Goal: Share content: Share content

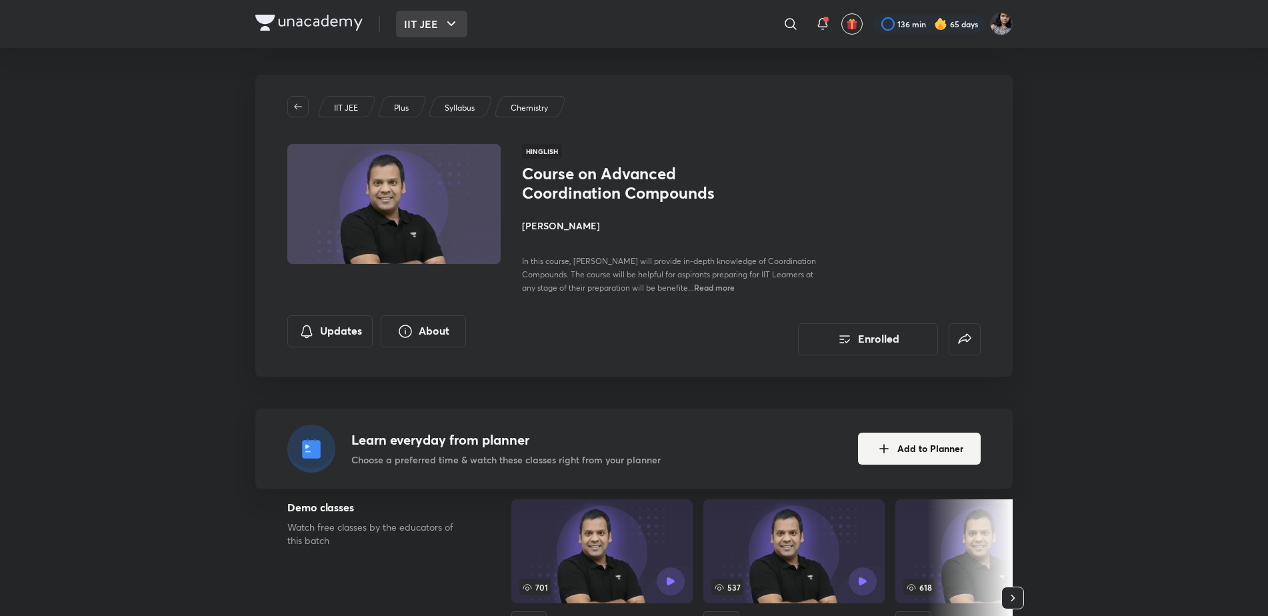
click at [423, 27] on button "IIT JEE" at bounding box center [431, 24] width 71 height 27
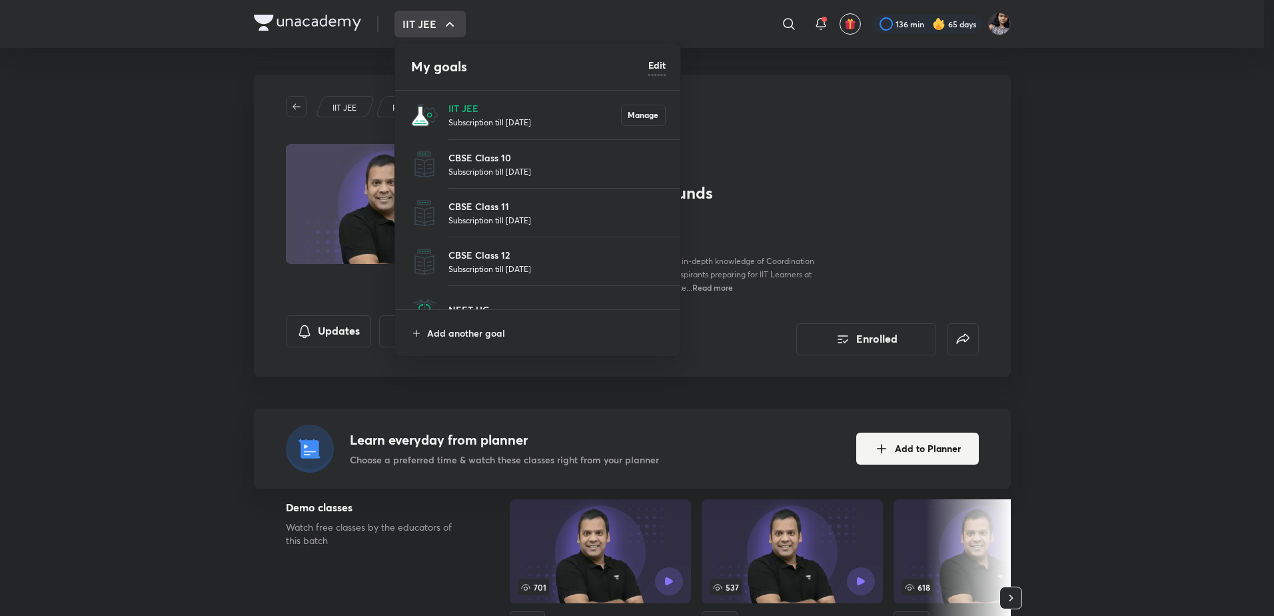
click at [453, 117] on p "Subscription till 24 Jun 2026" at bounding box center [535, 121] width 173 height 13
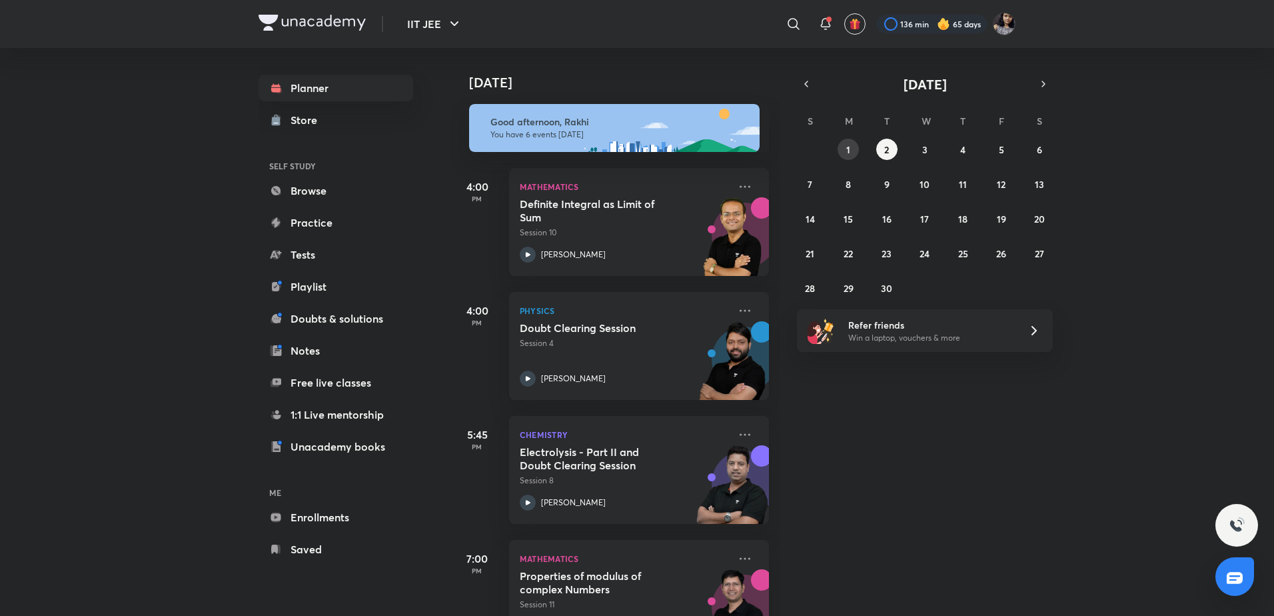
click at [854, 154] on button "1" at bounding box center [848, 149] width 21 height 21
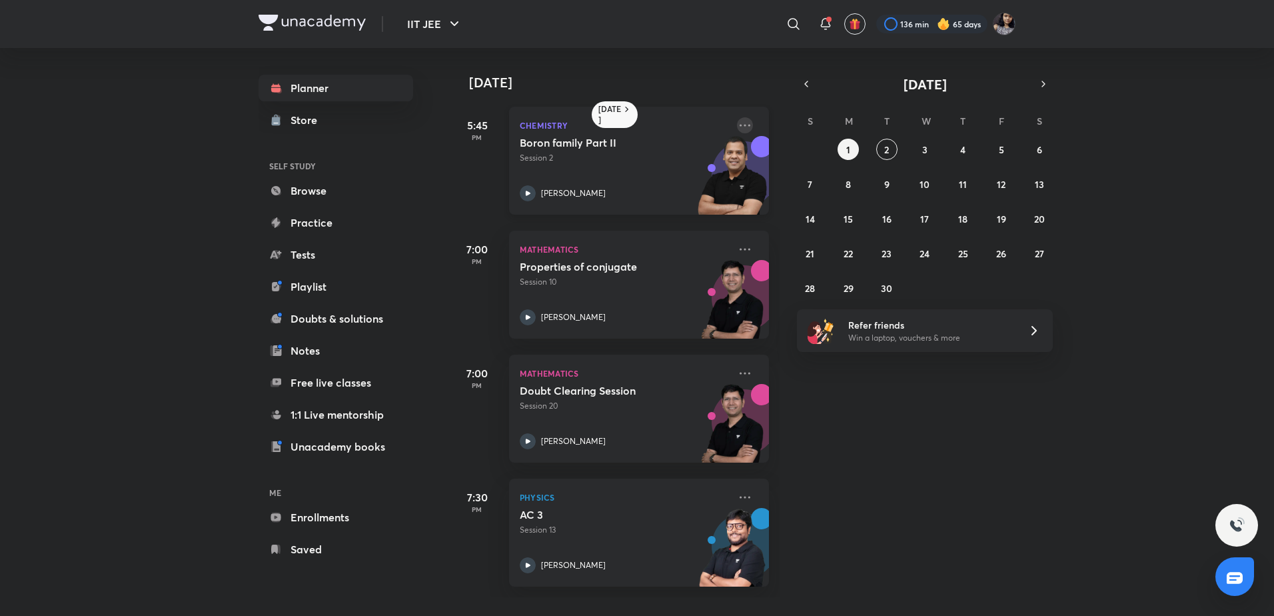
click at [737, 123] on icon at bounding box center [745, 125] width 16 height 16
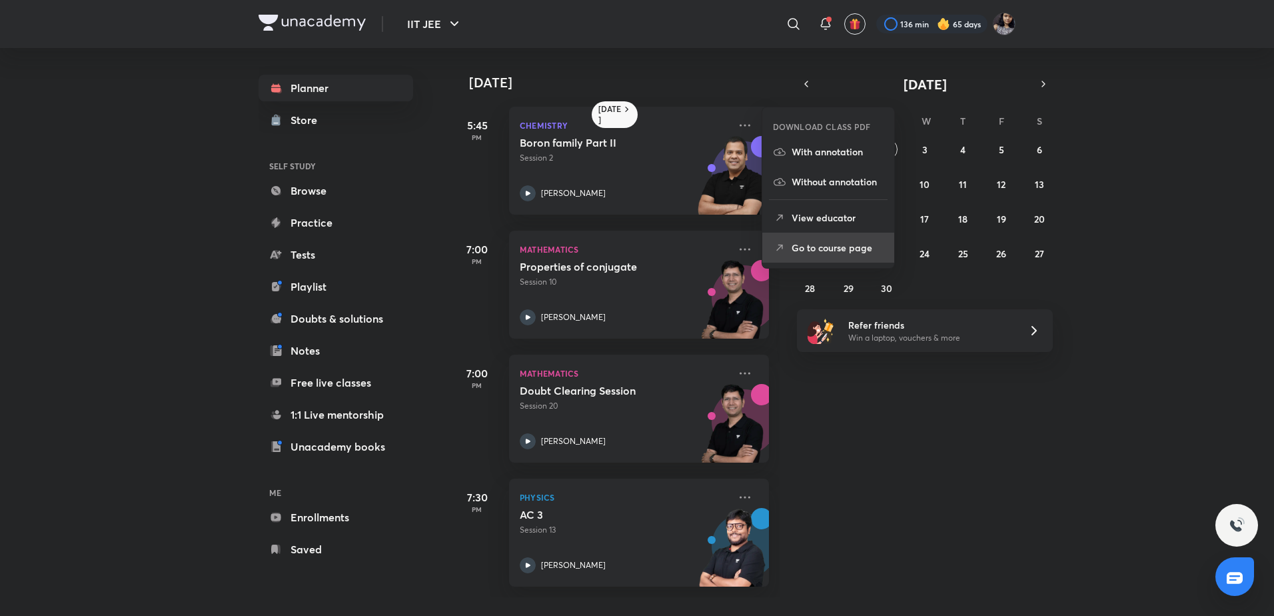
click at [824, 243] on p "Go to course page" at bounding box center [838, 248] width 92 height 14
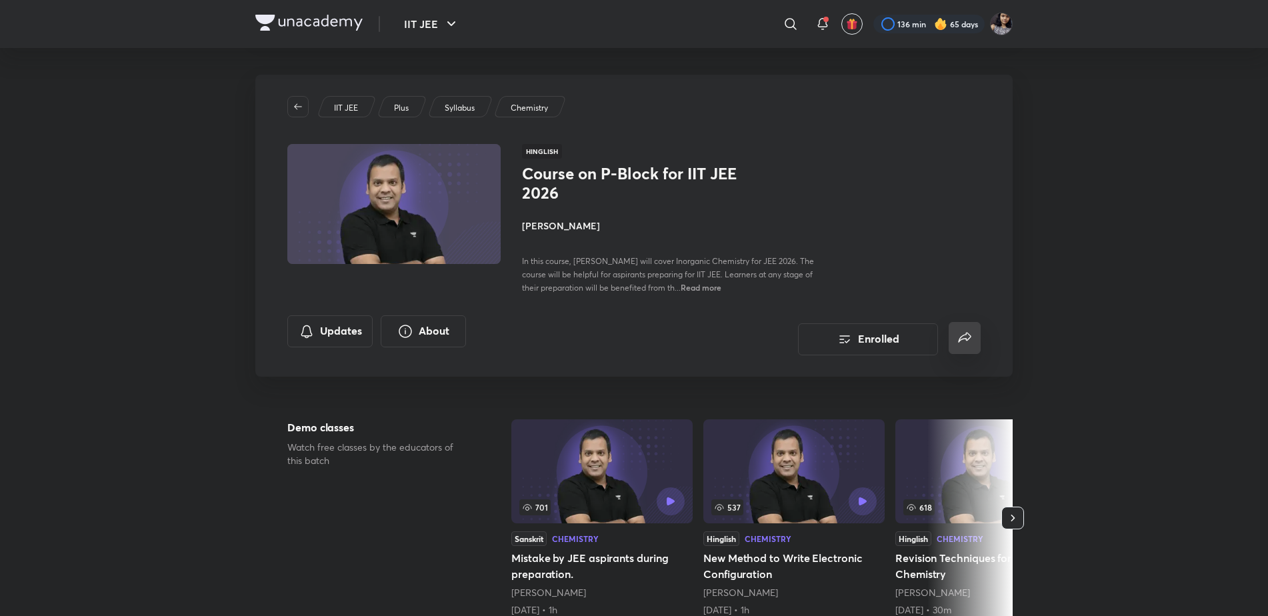
click at [971, 338] on icon "false" at bounding box center [964, 338] width 16 height 16
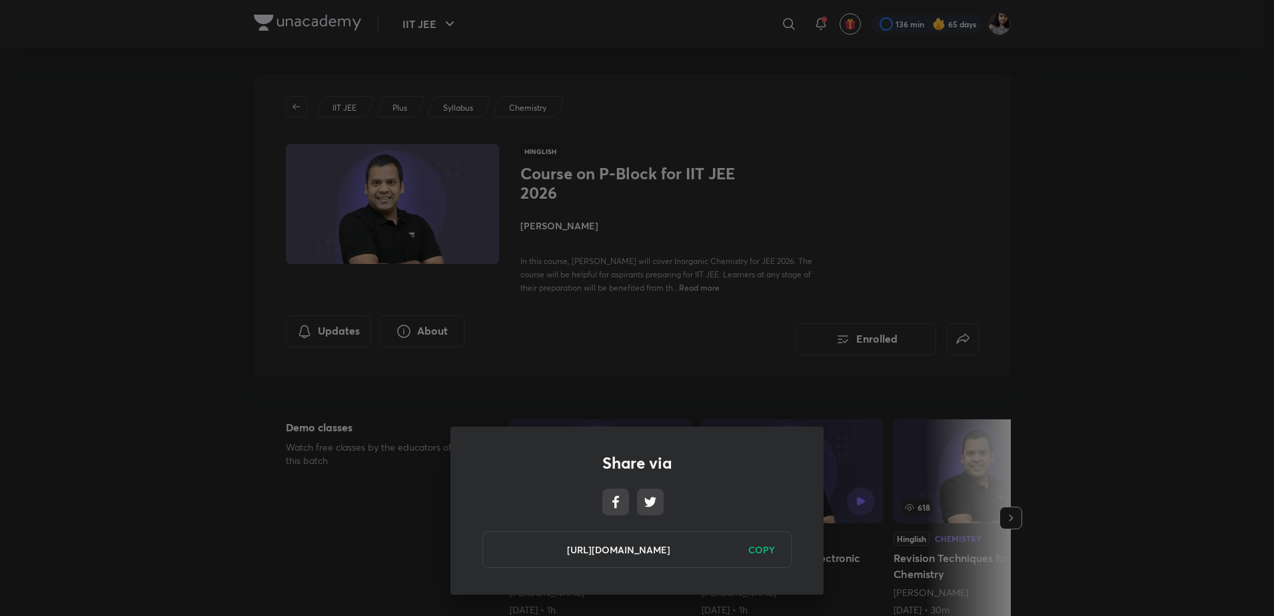
click at [754, 547] on h6 "COPY" at bounding box center [761, 550] width 27 height 14
click at [367, 365] on div "Share via https://unacademy.com/course/course-on-p-block-for-iit-jee-2026/HADUP…" at bounding box center [637, 308] width 1274 height 616
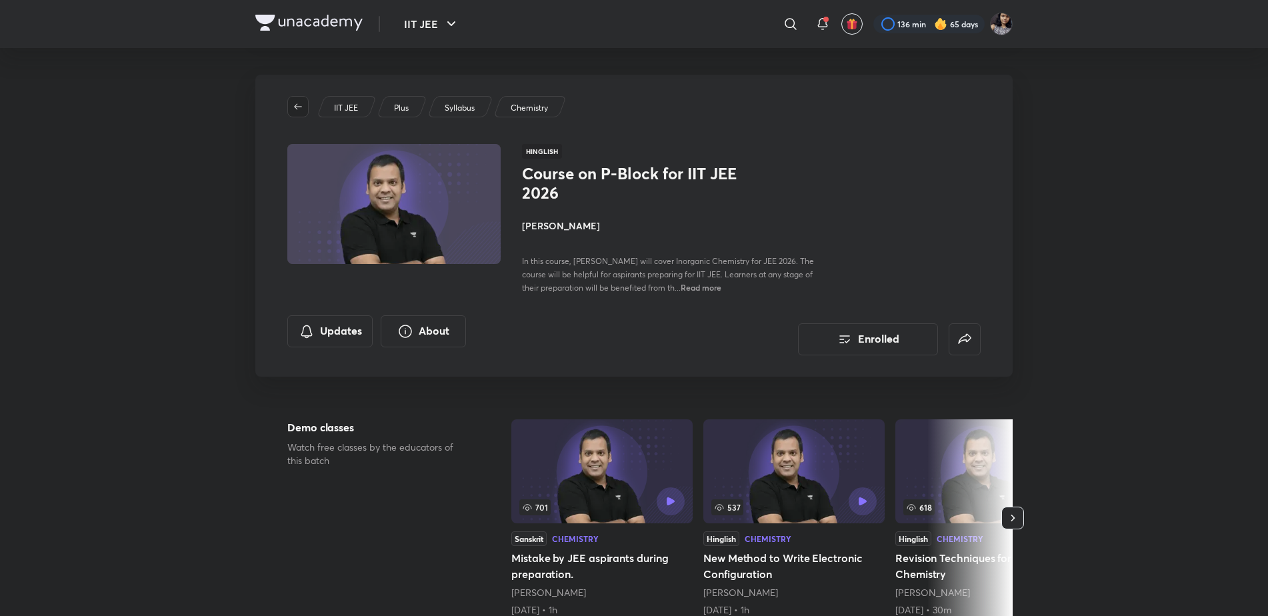
click at [297, 103] on icon "button" at bounding box center [298, 106] width 11 height 11
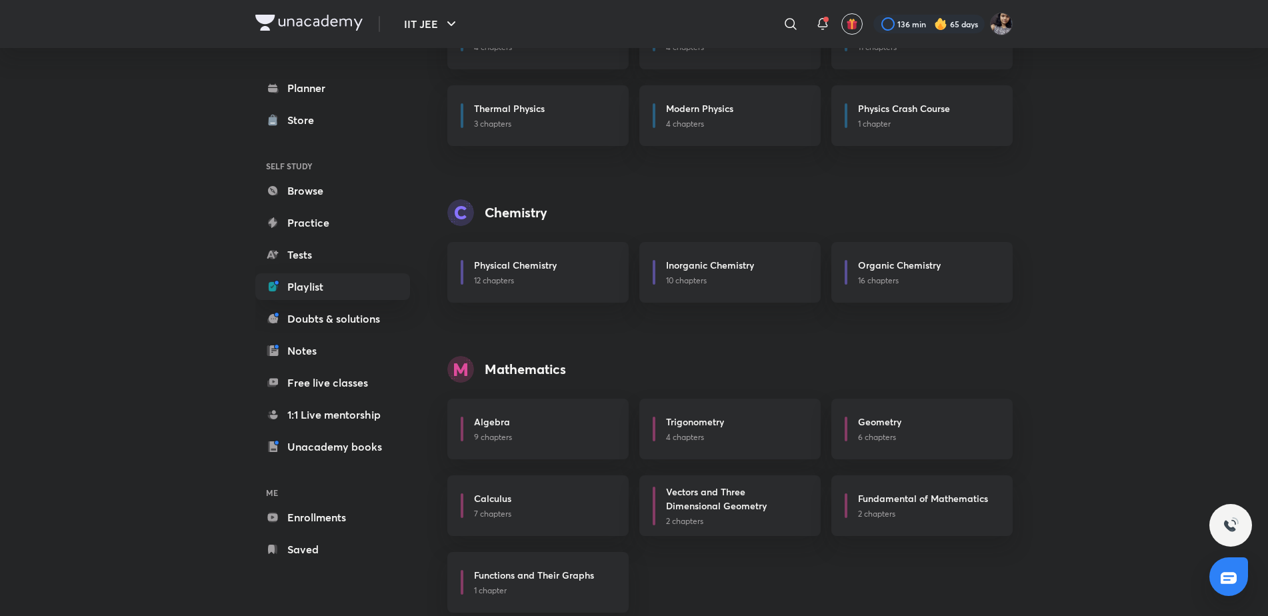
scroll to position [350, 0]
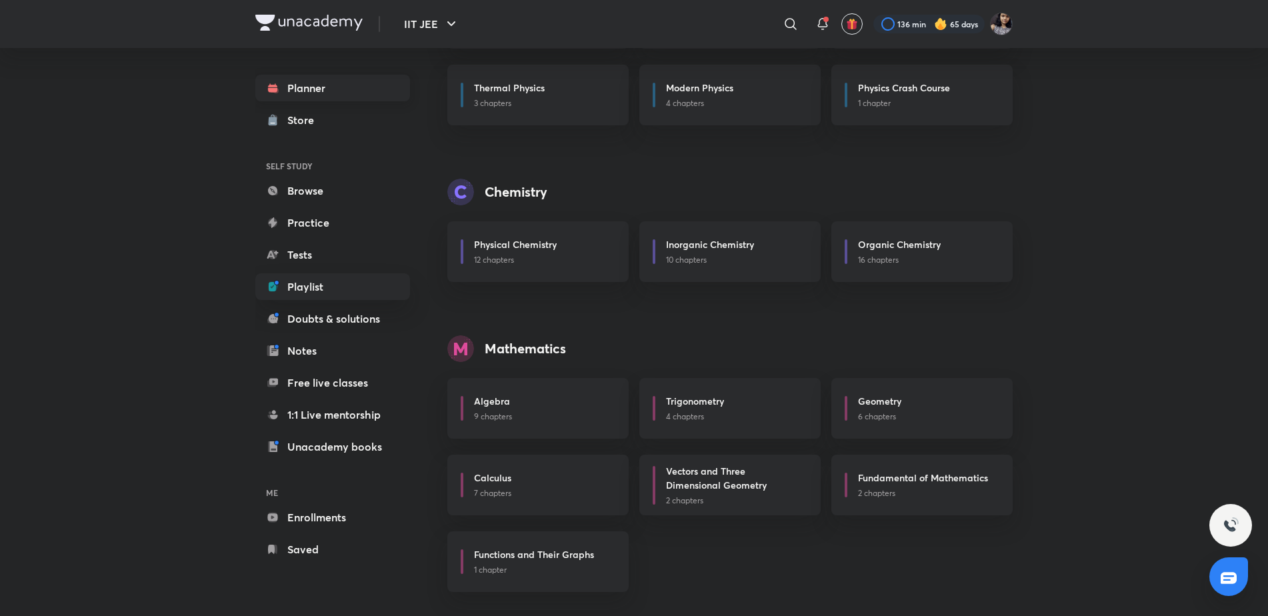
click at [311, 86] on link "Planner" at bounding box center [332, 88] width 155 height 27
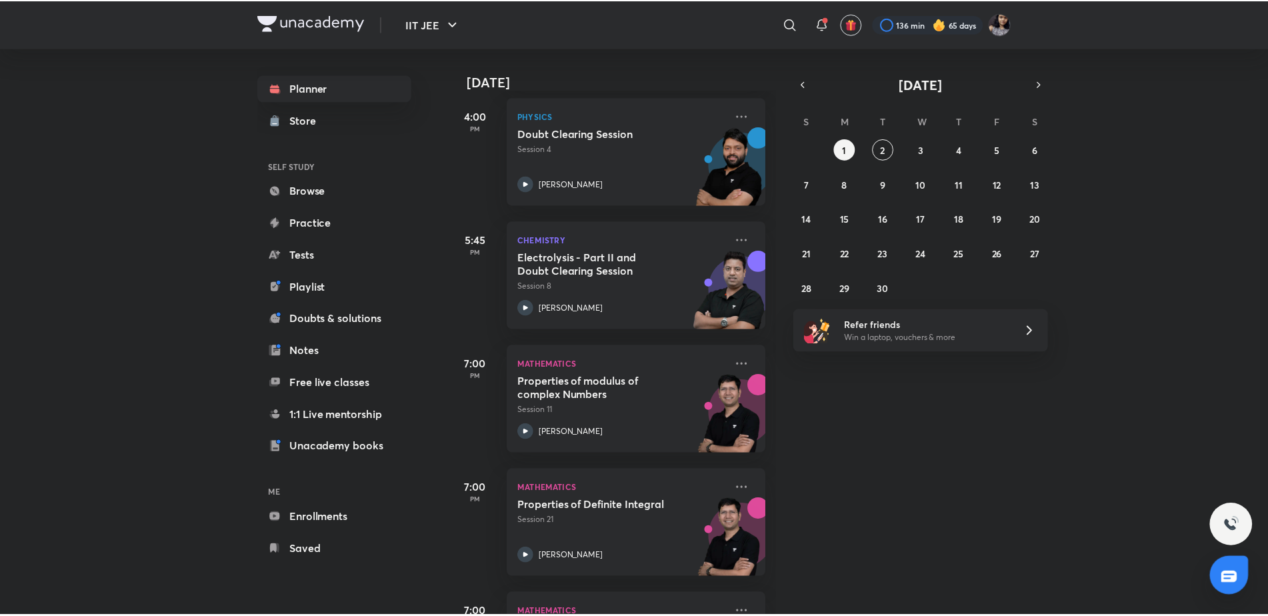
scroll to position [196, 0]
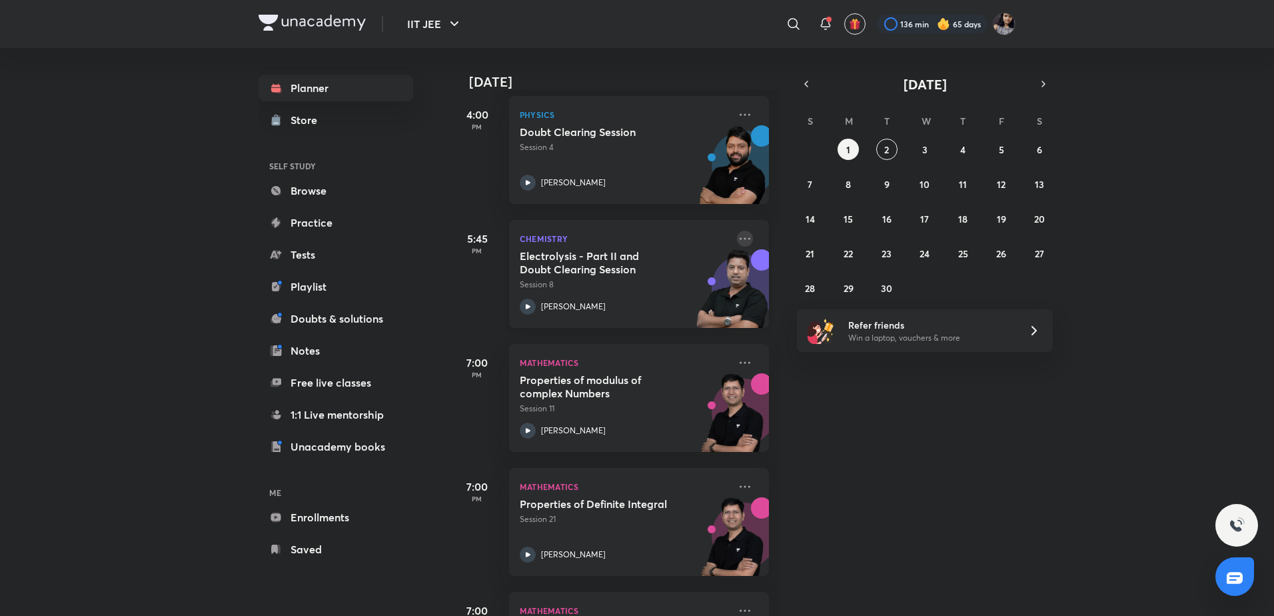
click at [740, 239] on icon at bounding box center [745, 238] width 11 height 2
click at [828, 269] on p "View educator" at bounding box center [838, 268] width 92 height 14
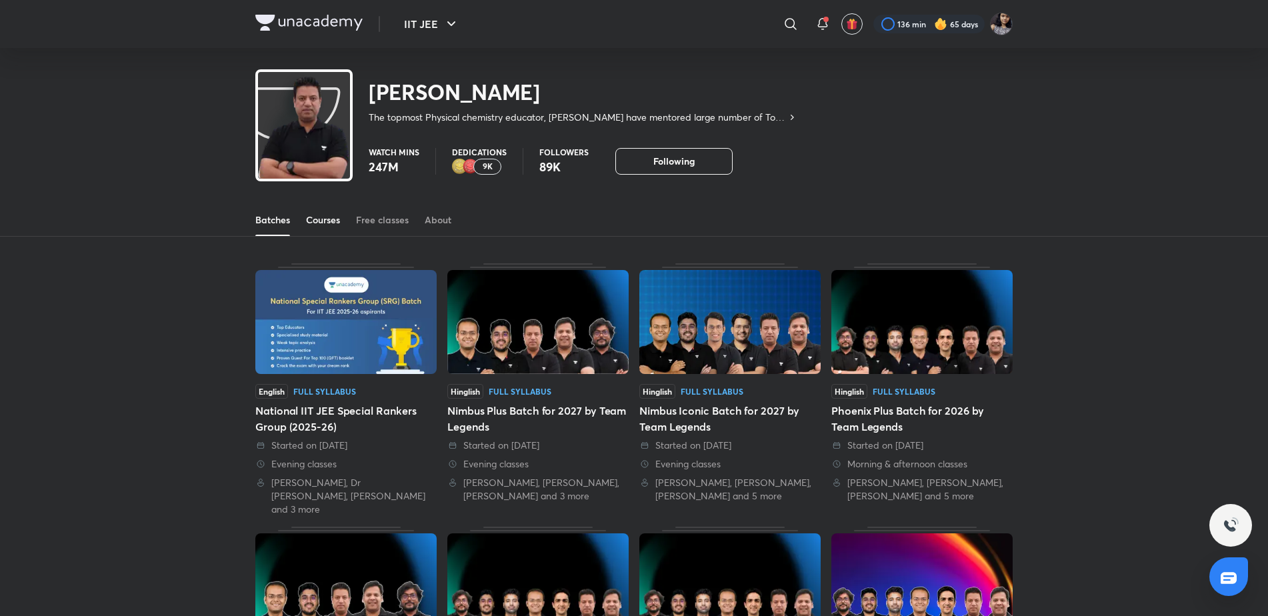
click at [326, 217] on div "Courses" at bounding box center [323, 219] width 34 height 13
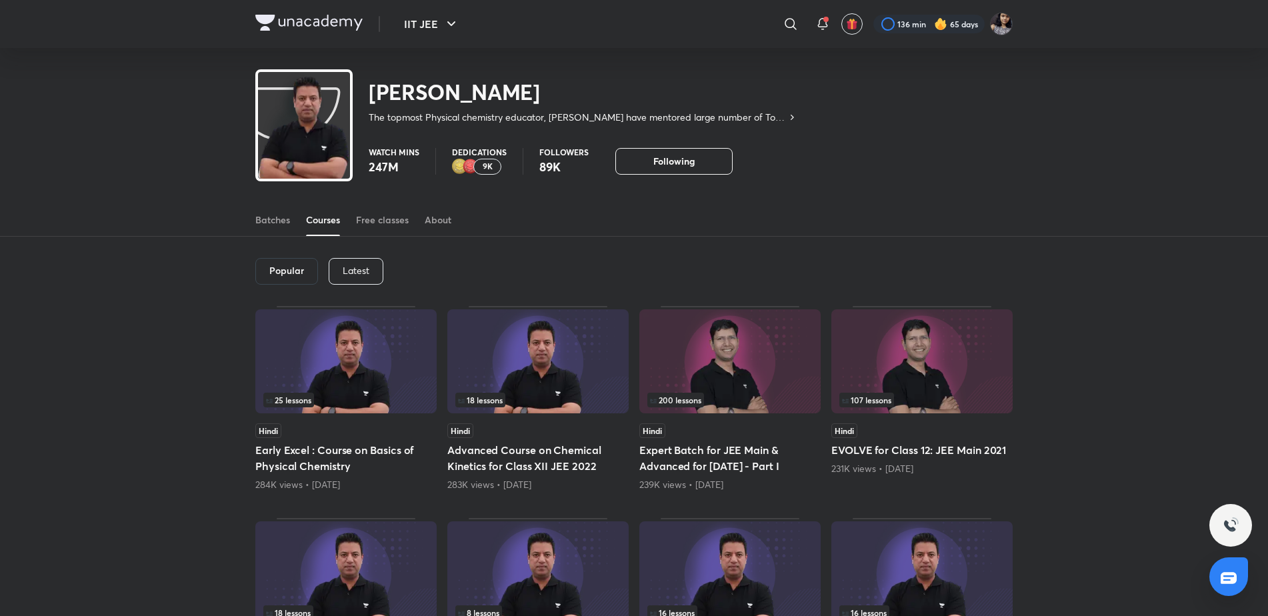
click at [366, 265] on p "Latest" at bounding box center [356, 270] width 27 height 11
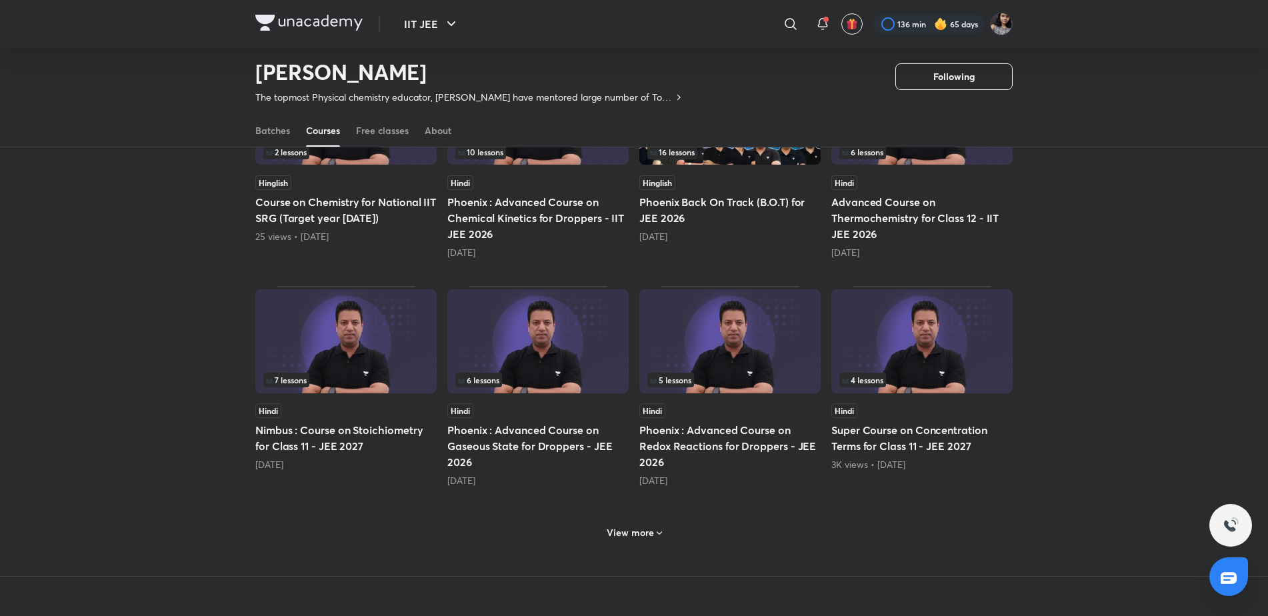
scroll to position [437, 0]
click at [634, 535] on h6 "View more" at bounding box center [629, 531] width 47 height 13
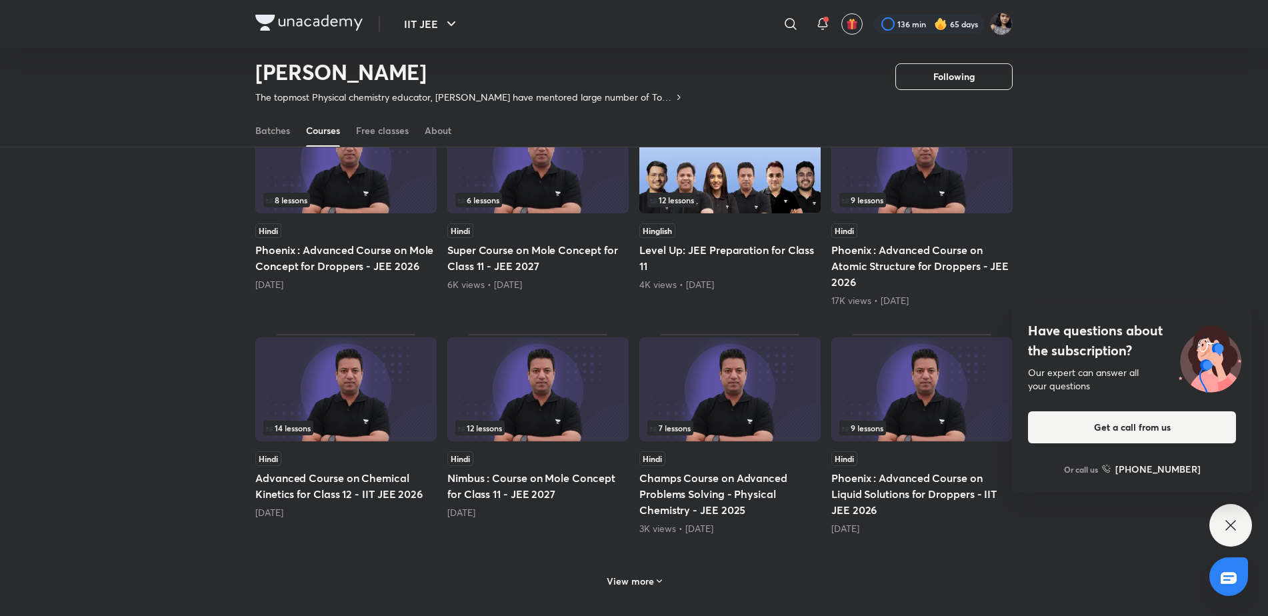
scroll to position [1074, 0]
click at [353, 411] on img at bounding box center [345, 389] width 181 height 104
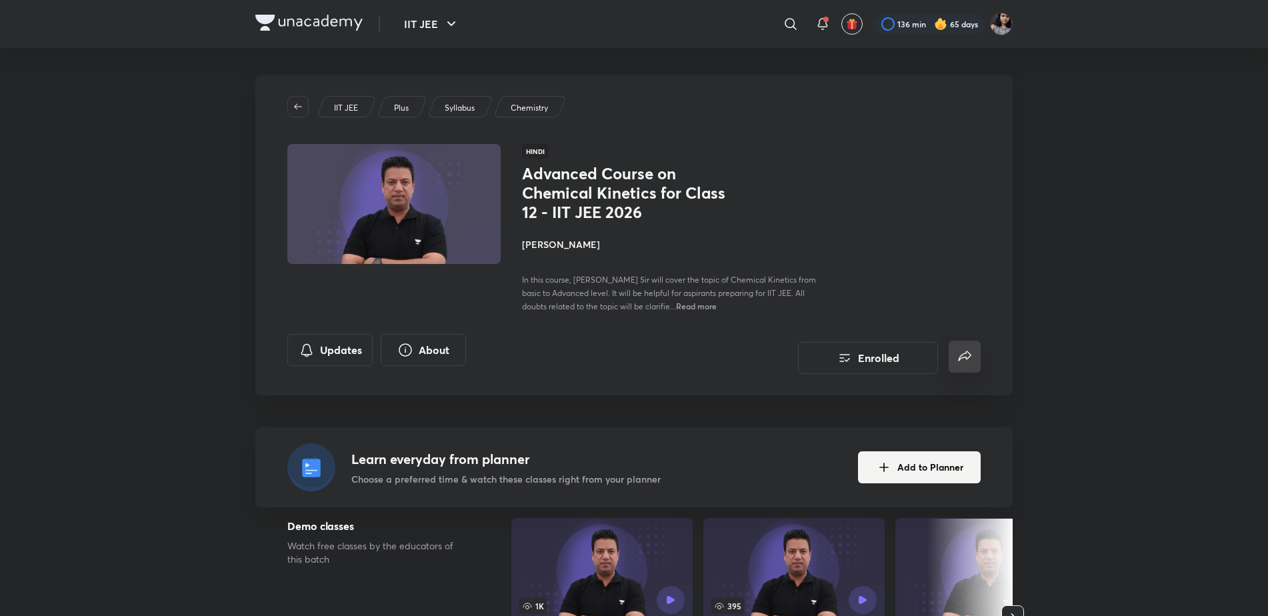
click at [960, 360] on icon "false" at bounding box center [964, 356] width 13 height 10
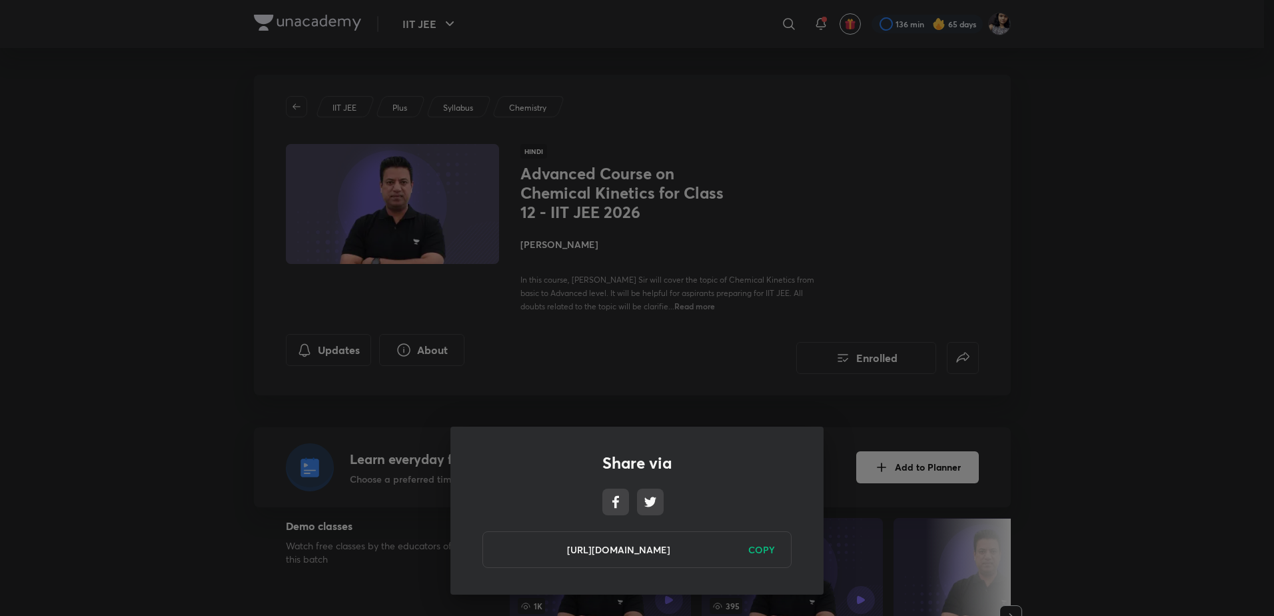
click at [762, 551] on h6 "COPY" at bounding box center [761, 550] width 27 height 14
click at [678, 367] on div "Share via https://unacademy.com/course/advanced-course-on-chemical-kinetics-for…" at bounding box center [637, 308] width 1274 height 616
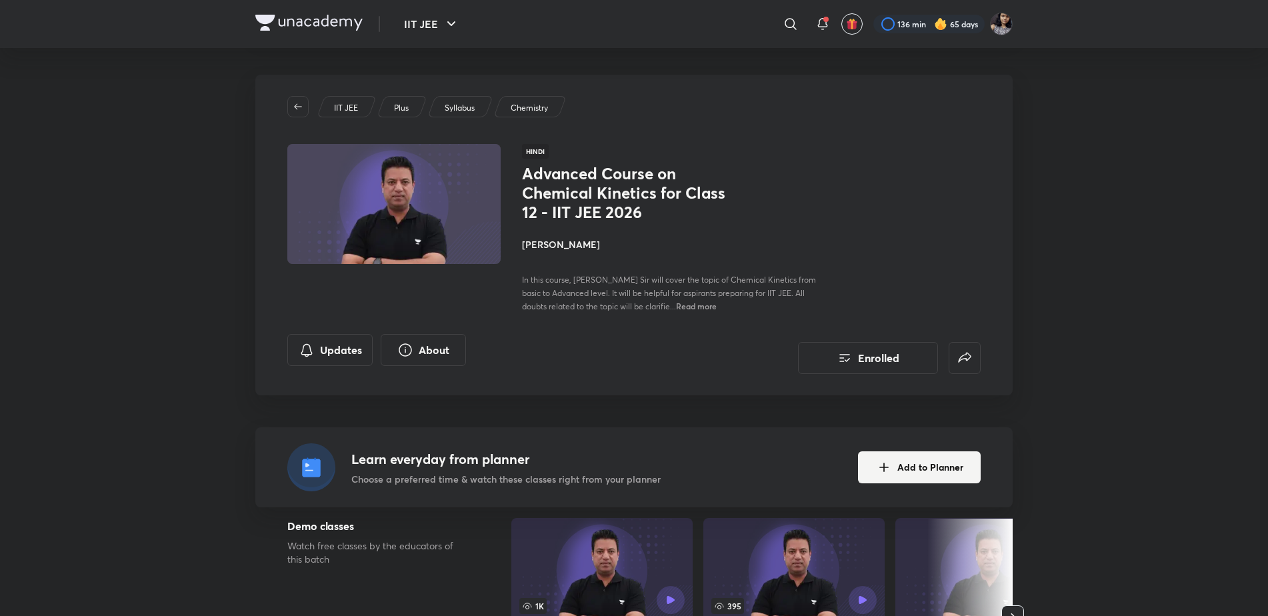
click at [545, 246] on h4 "[PERSON_NAME]" at bounding box center [671, 244] width 299 height 14
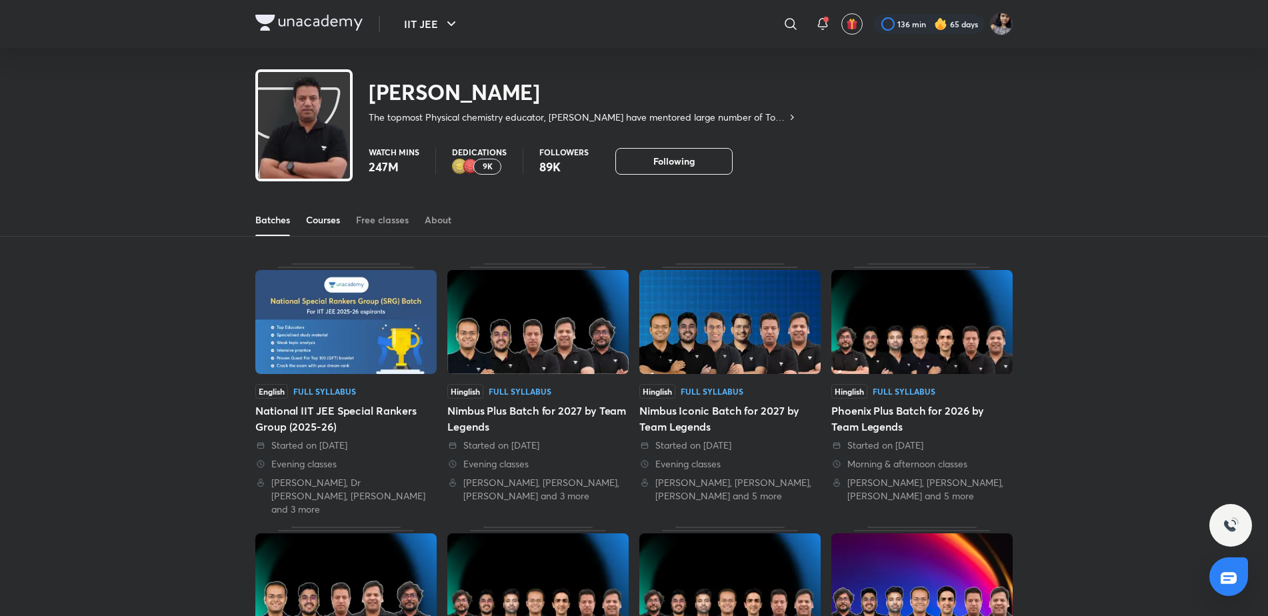
click at [325, 217] on div "Courses" at bounding box center [323, 219] width 34 height 13
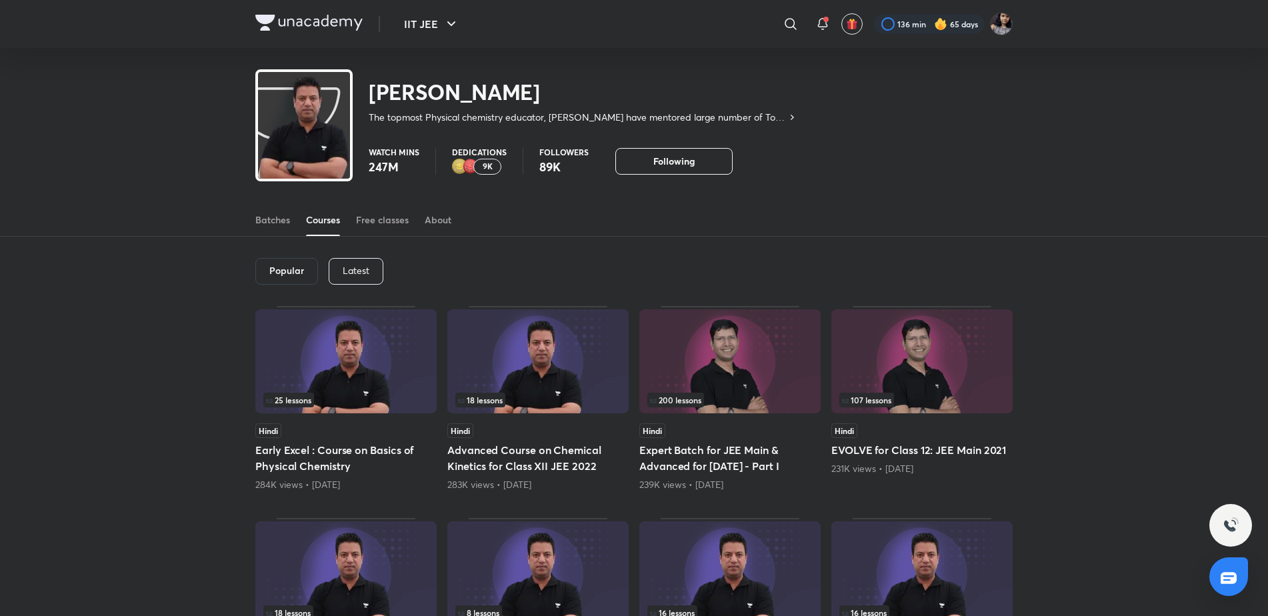
click at [337, 267] on div "Latest" at bounding box center [356, 271] width 55 height 27
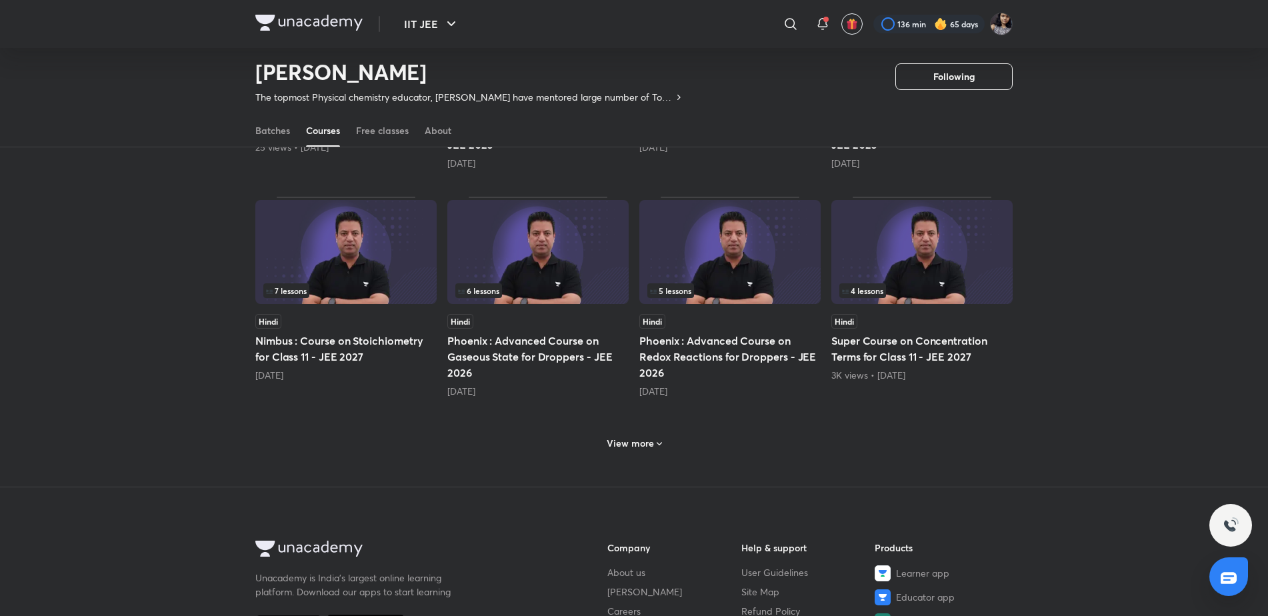
scroll to position [527, 0]
click at [634, 454] on div "View more" at bounding box center [633, 441] width 757 height 35
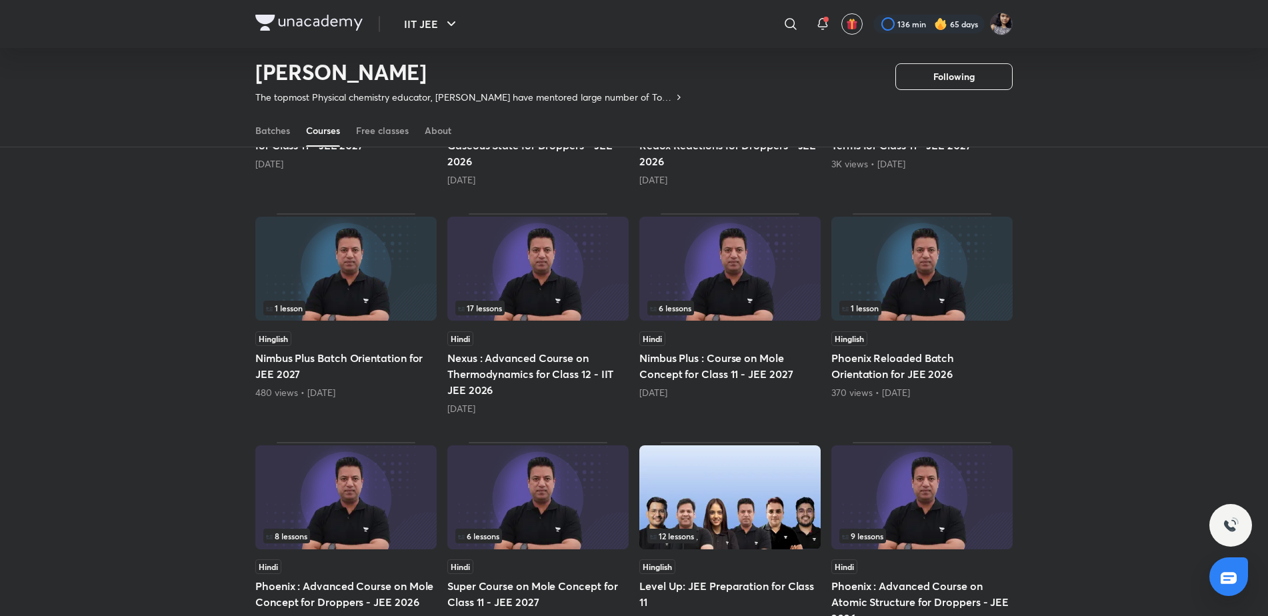
scroll to position [734, 0]
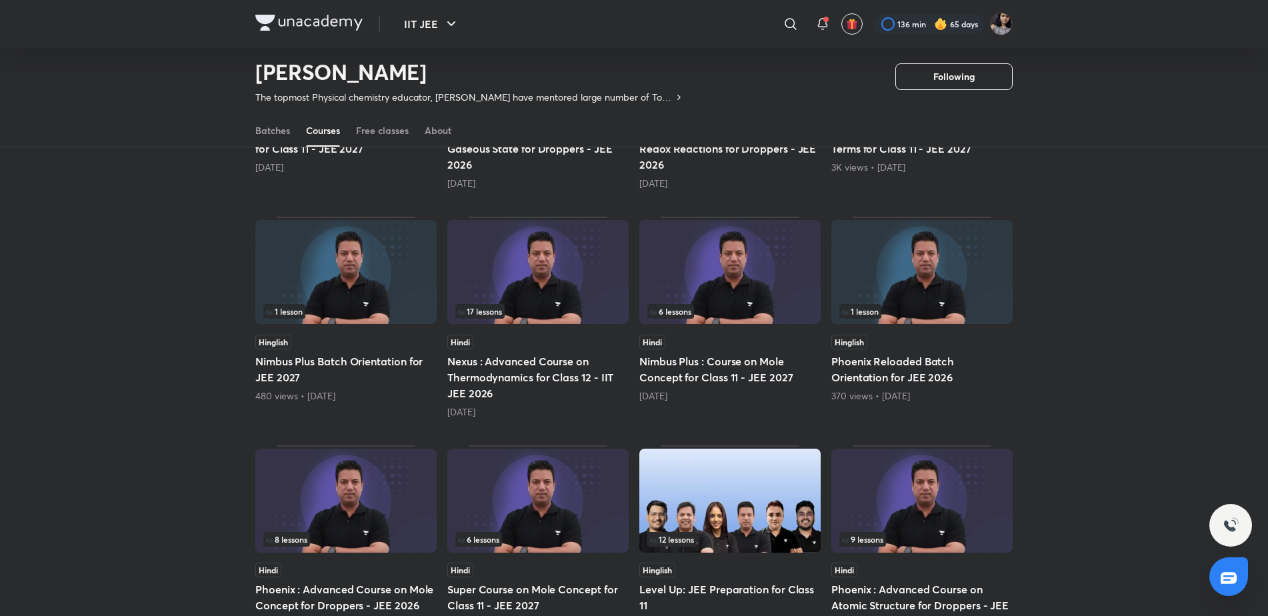
click at [575, 243] on img at bounding box center [537, 272] width 181 height 104
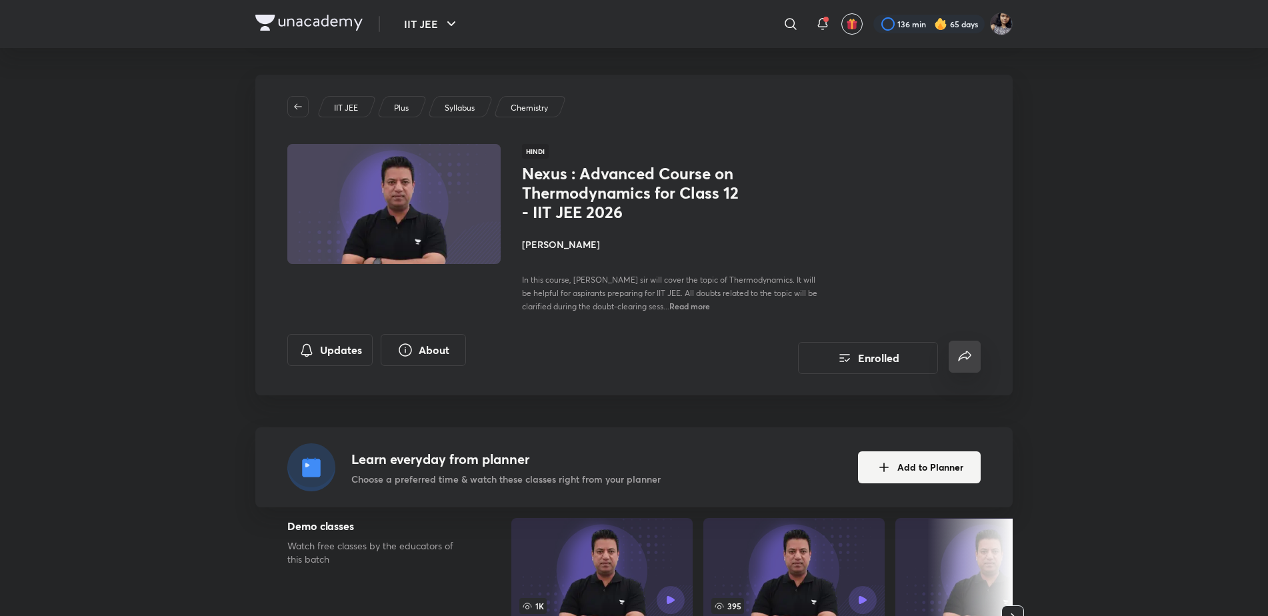
click at [952, 360] on button "false" at bounding box center [964, 357] width 32 height 32
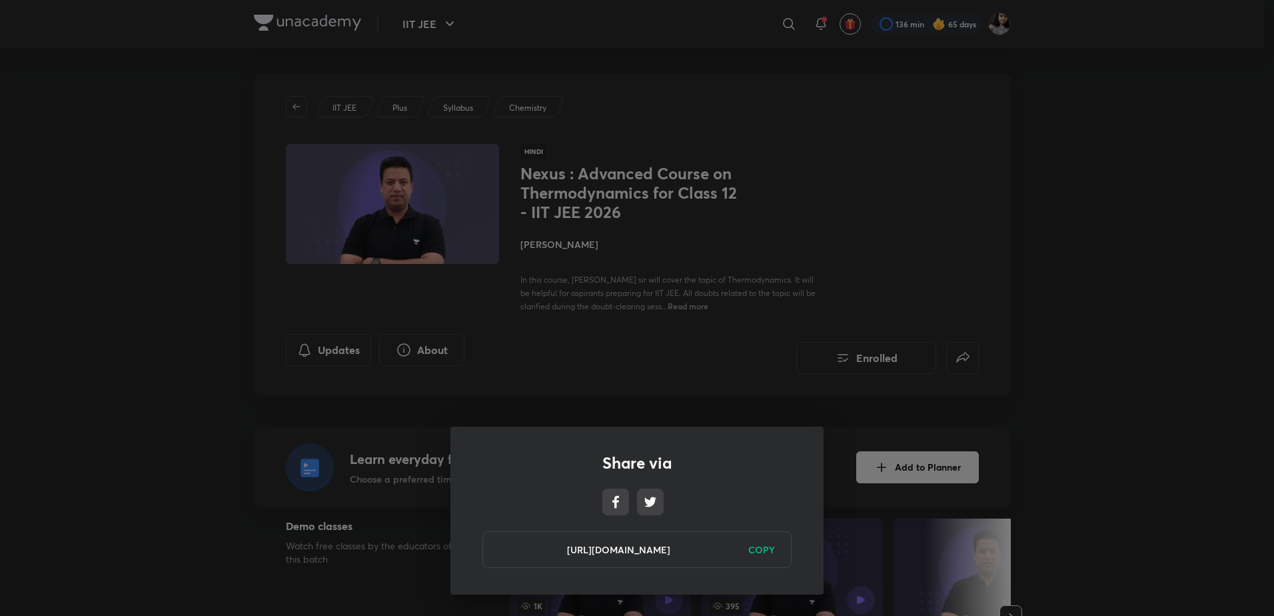
click at [754, 551] on h6 "COPY" at bounding box center [761, 550] width 27 height 14
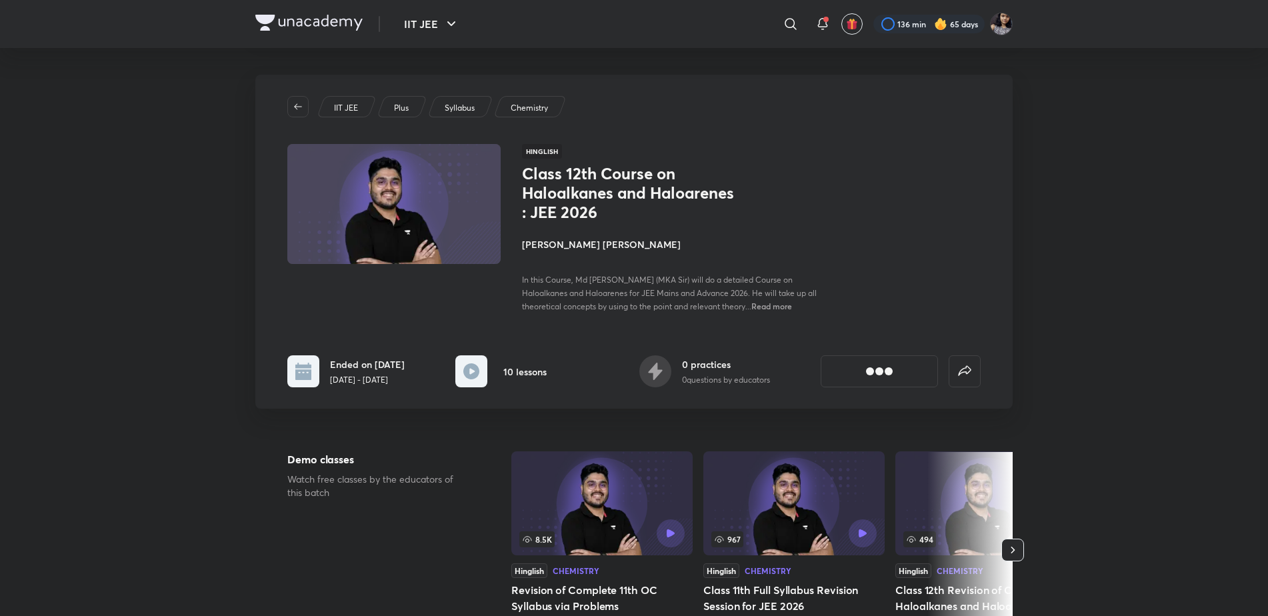
click at [589, 247] on h4 "[PERSON_NAME] [PERSON_NAME]" at bounding box center [671, 244] width 299 height 14
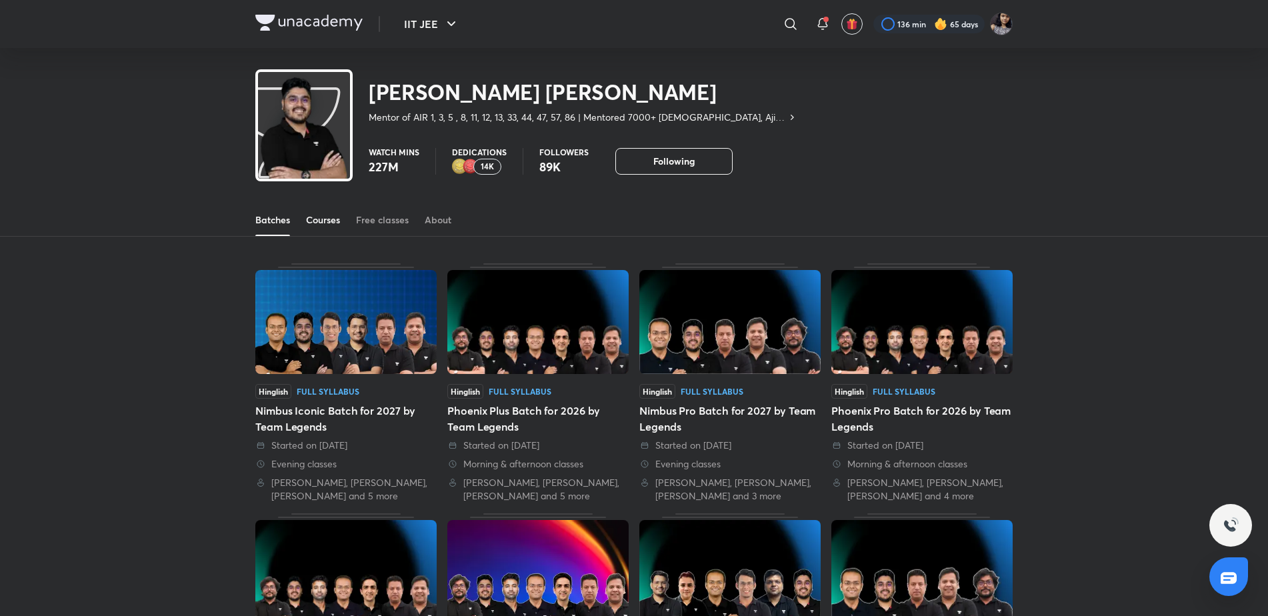
click at [310, 223] on div "Courses" at bounding box center [323, 219] width 34 height 13
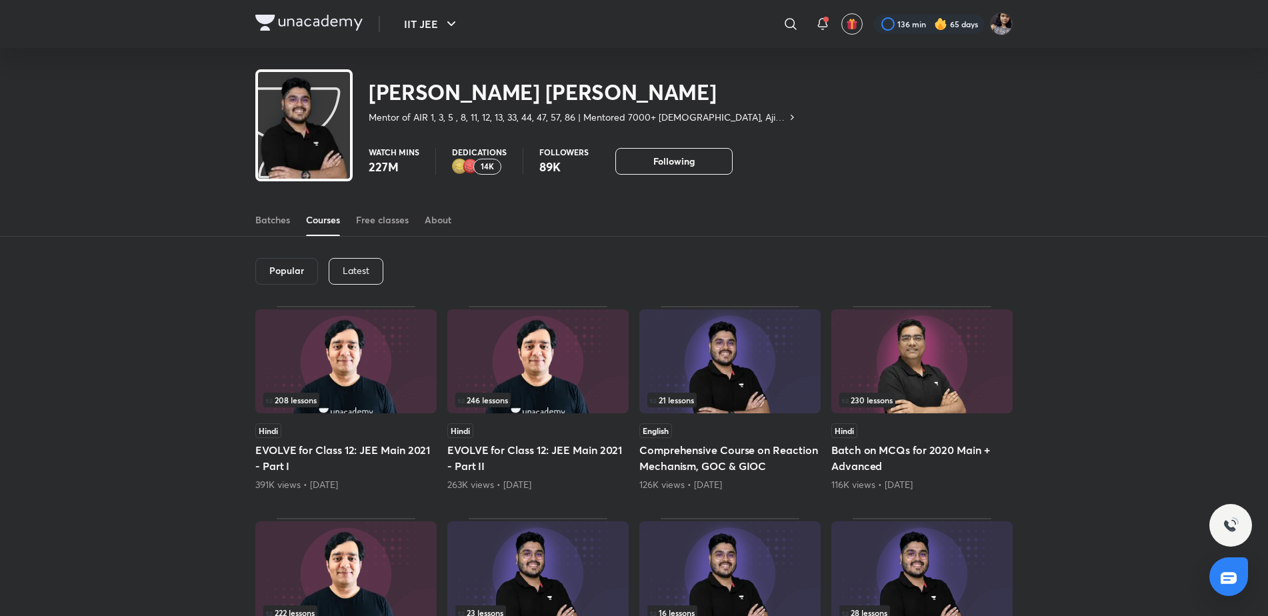
click at [353, 277] on div "Latest" at bounding box center [356, 271] width 55 height 27
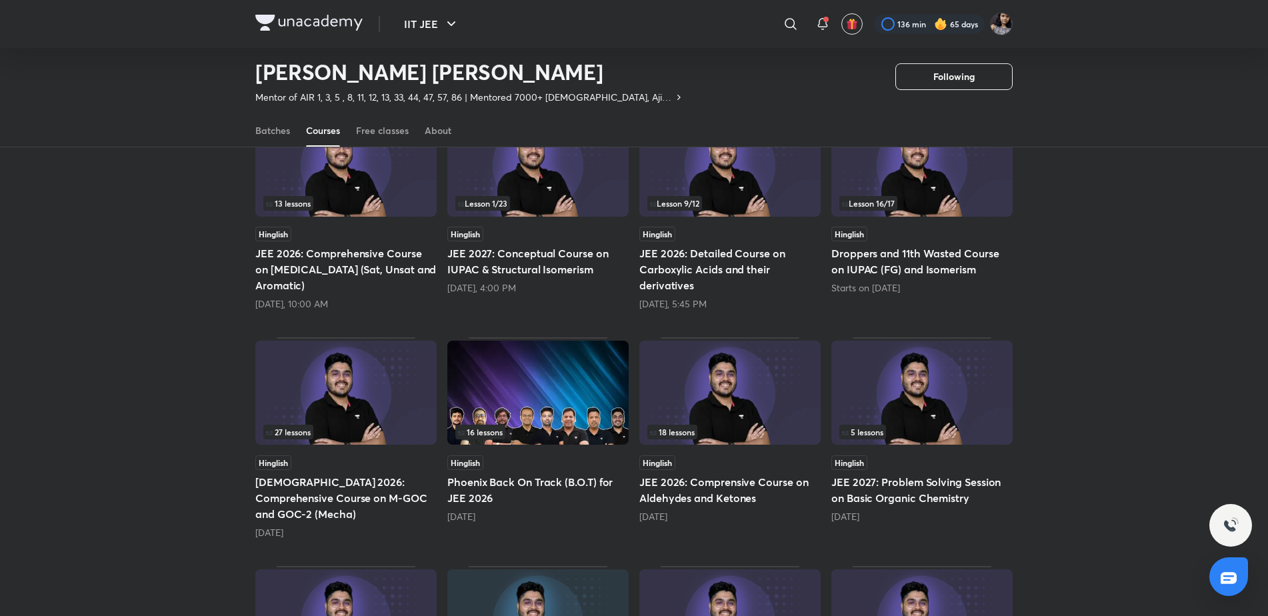
scroll to position [155, 0]
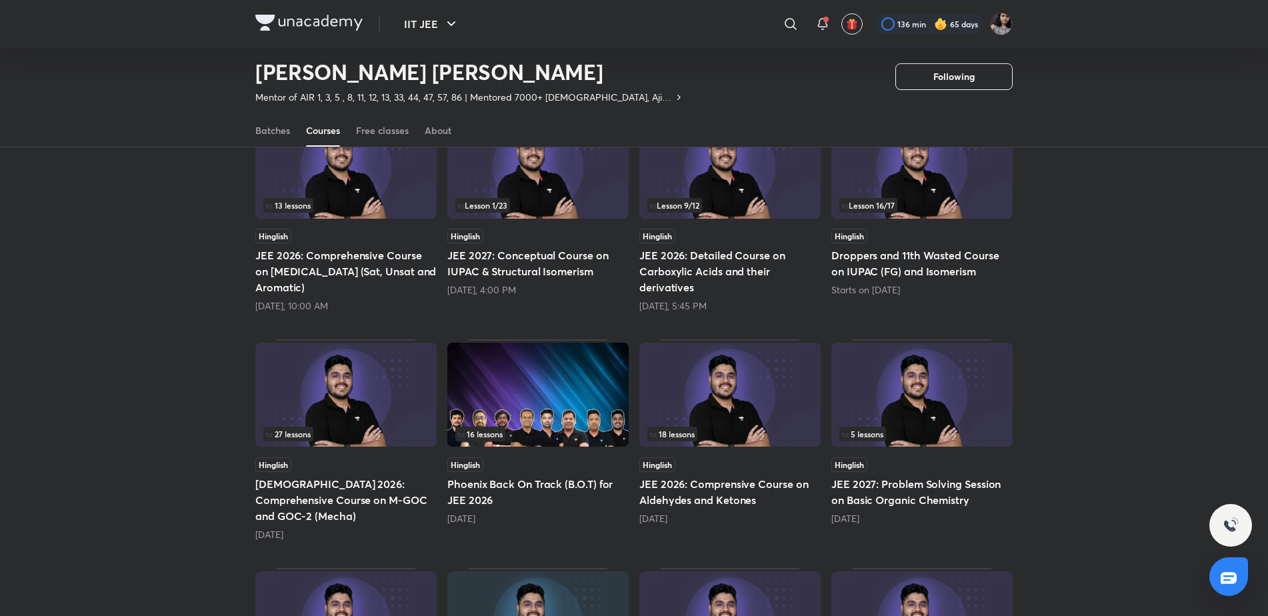
click at [737, 176] on img at bounding box center [729, 167] width 181 height 104
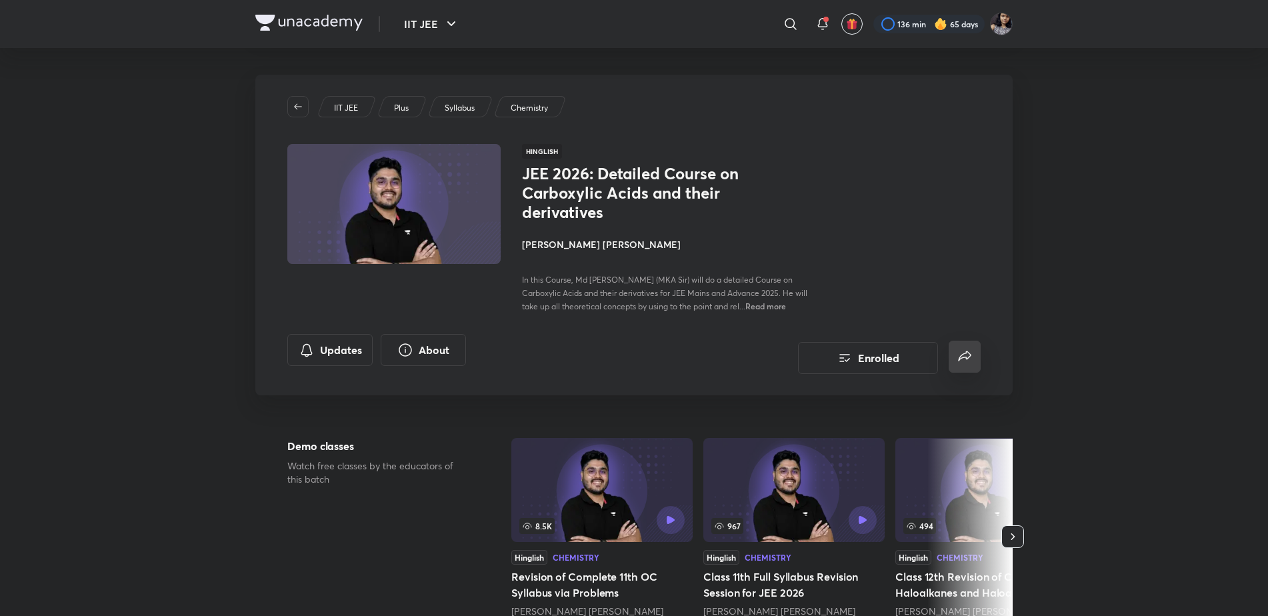
click at [953, 369] on button "false" at bounding box center [964, 357] width 32 height 32
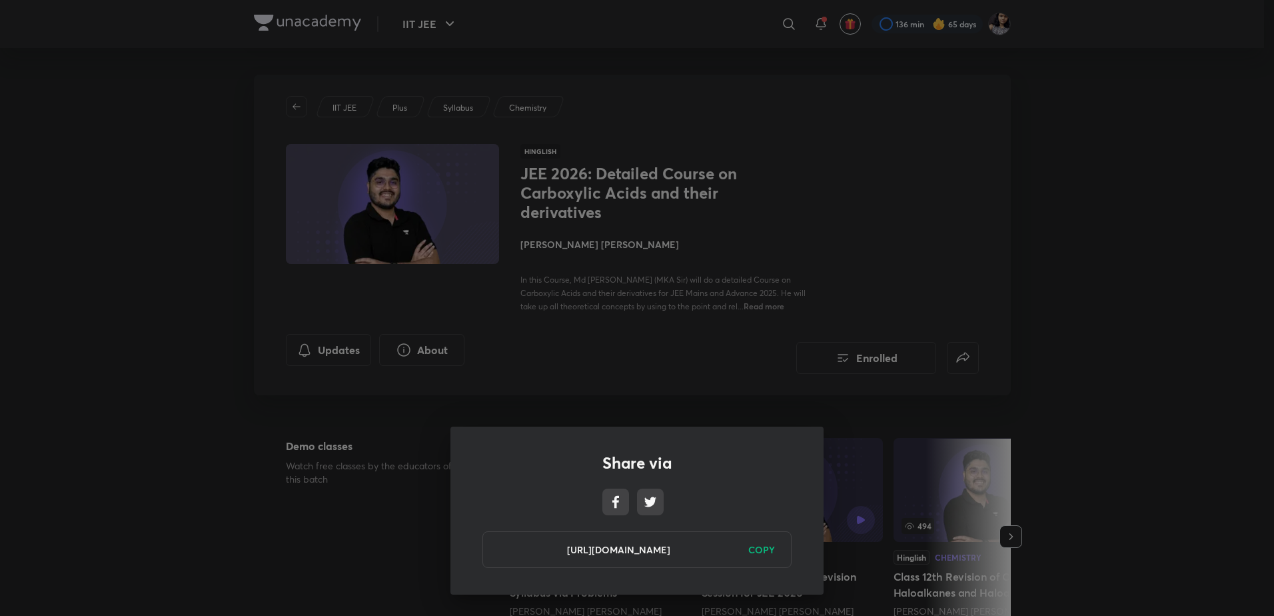
click at [772, 547] on h6 "COPY" at bounding box center [761, 550] width 27 height 14
click at [685, 389] on div "Share via https://unacademy.com/course/jee-2026-detailed-course-on-carboxylic-a…" at bounding box center [637, 308] width 1274 height 616
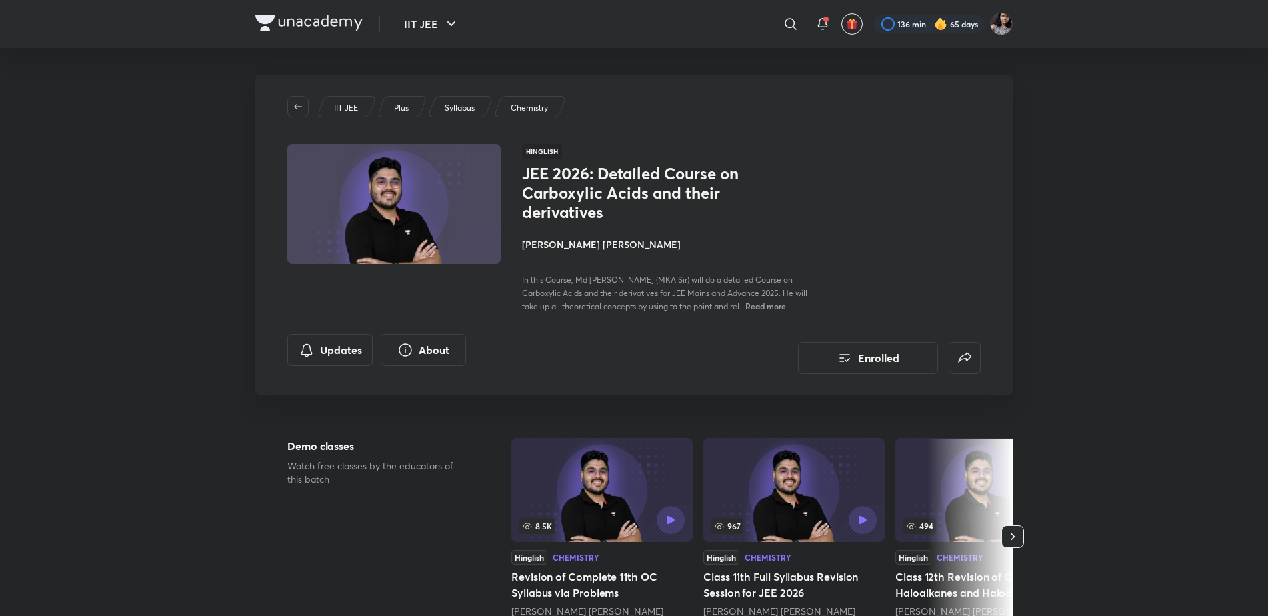
click at [606, 243] on h4 "[PERSON_NAME] [PERSON_NAME]" at bounding box center [671, 244] width 299 height 14
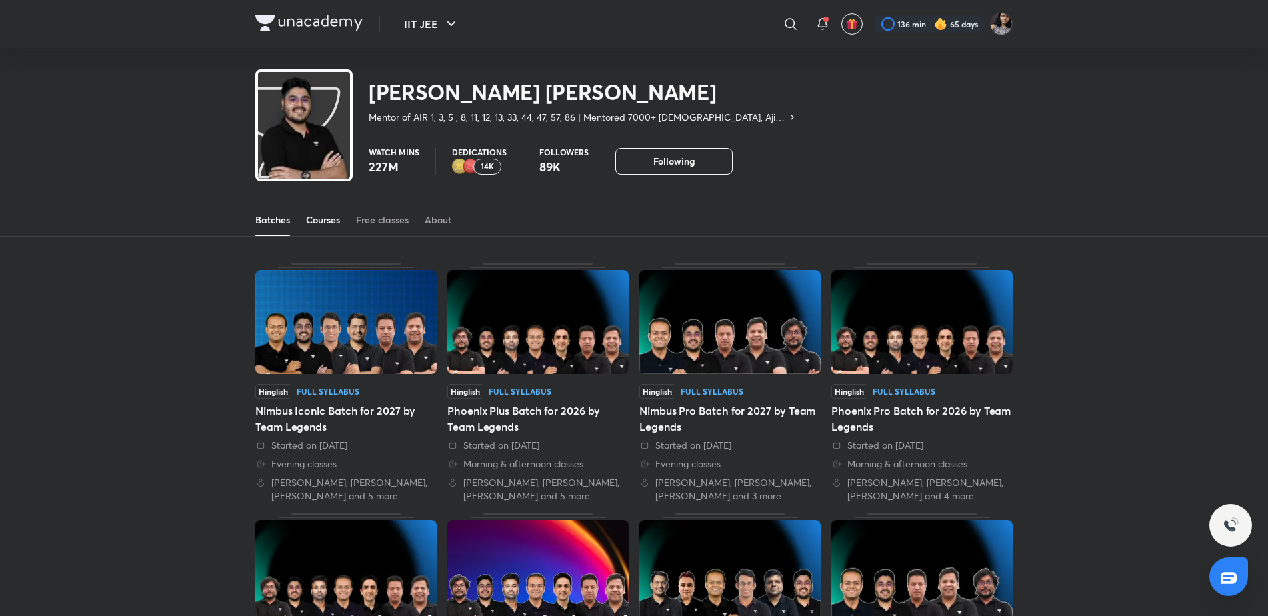
click at [330, 217] on div "Courses" at bounding box center [323, 219] width 34 height 13
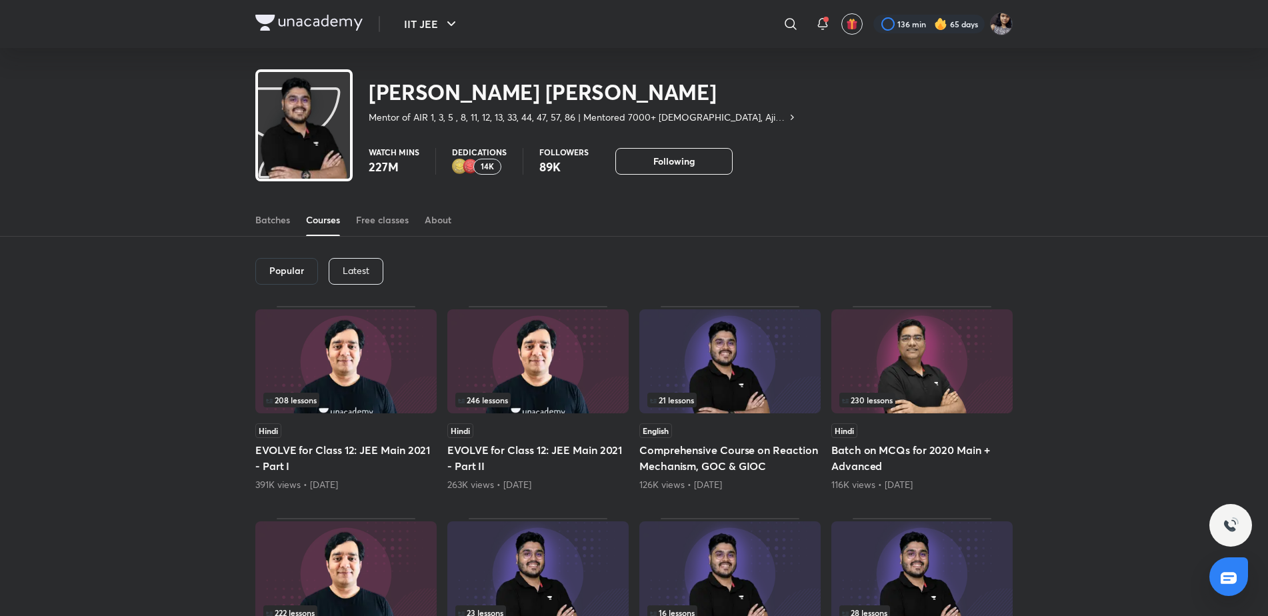
click at [373, 270] on div "Latest" at bounding box center [356, 271] width 55 height 27
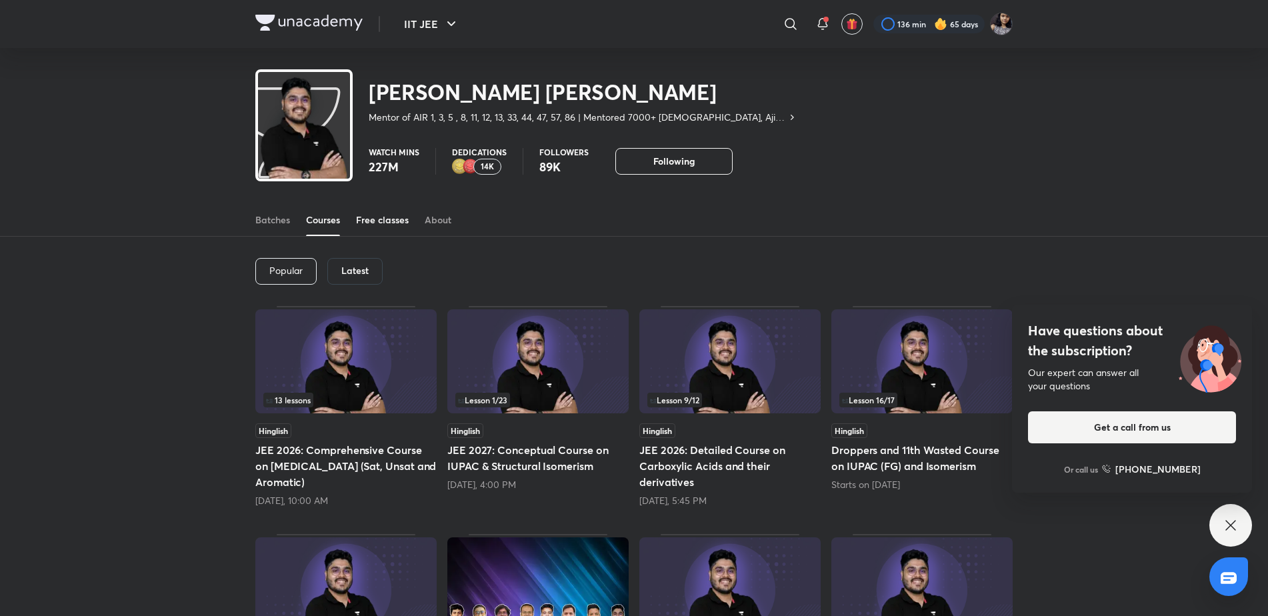
click at [385, 223] on div "Free classes" at bounding box center [382, 219] width 53 height 13
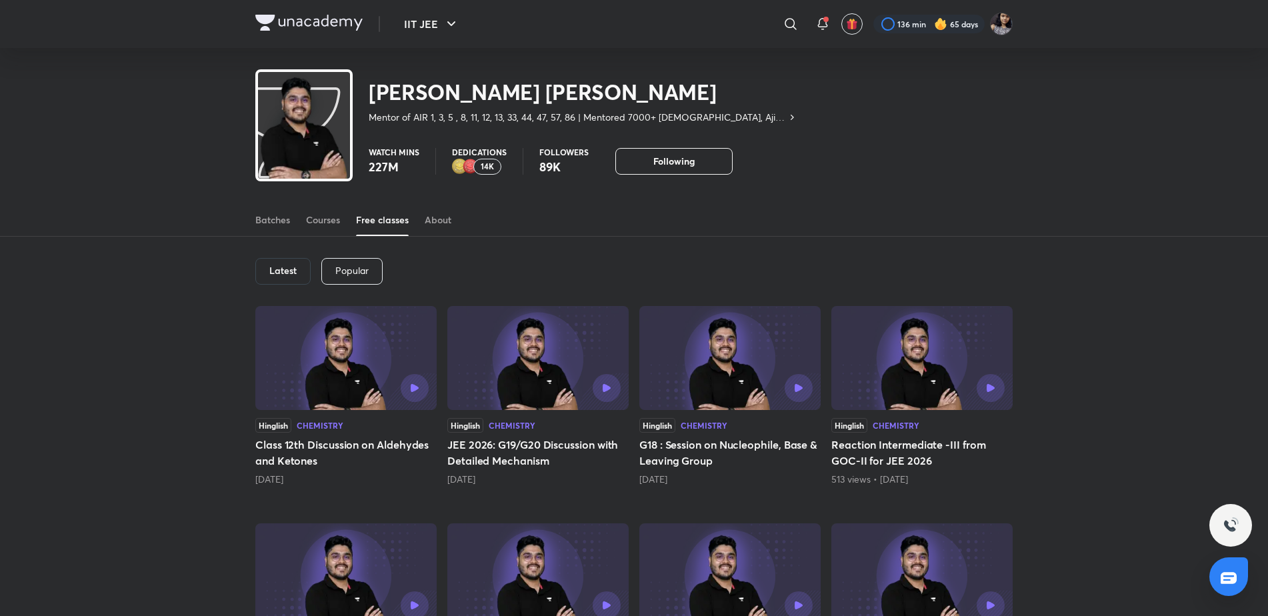
click at [321, 223] on div "Courses" at bounding box center [323, 219] width 34 height 13
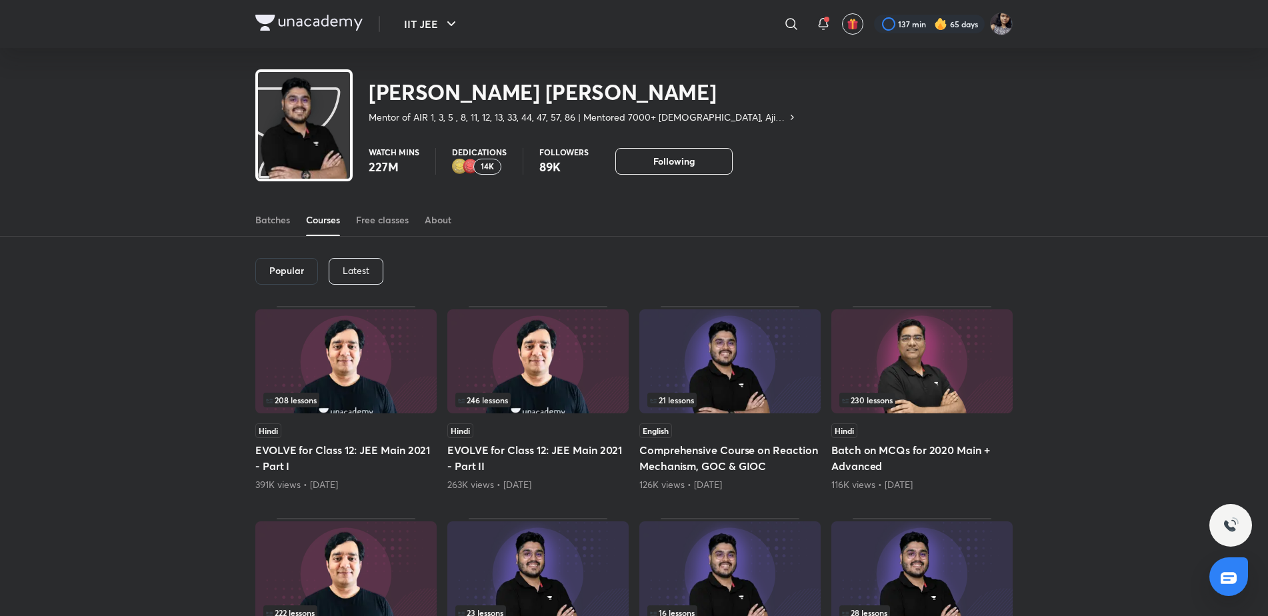
click at [361, 273] on p "Latest" at bounding box center [356, 270] width 27 height 11
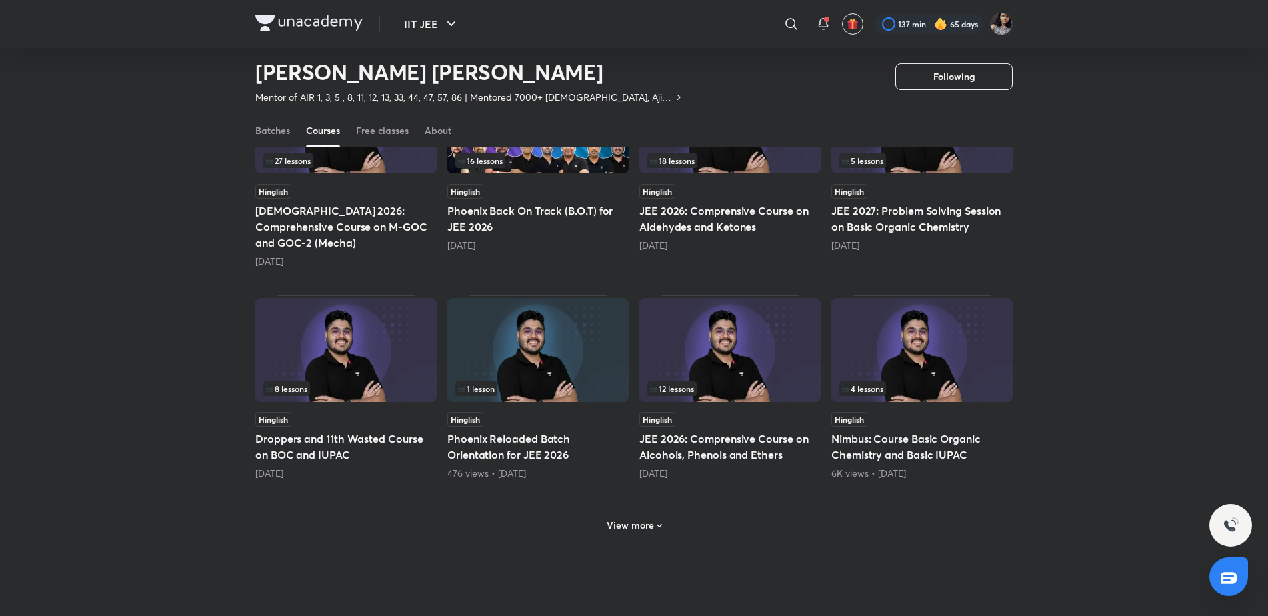
scroll to position [429, 0]
click at [649, 518] on h6 "View more" at bounding box center [629, 524] width 47 height 13
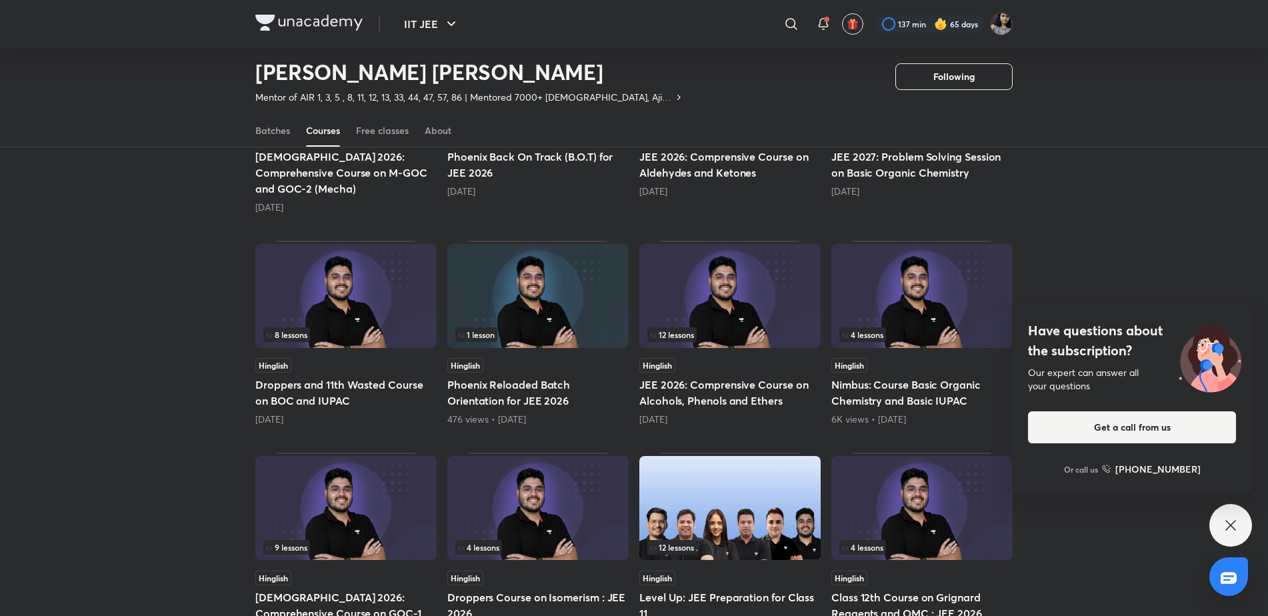
scroll to position [481, 0]
click at [748, 272] on img at bounding box center [729, 297] width 181 height 104
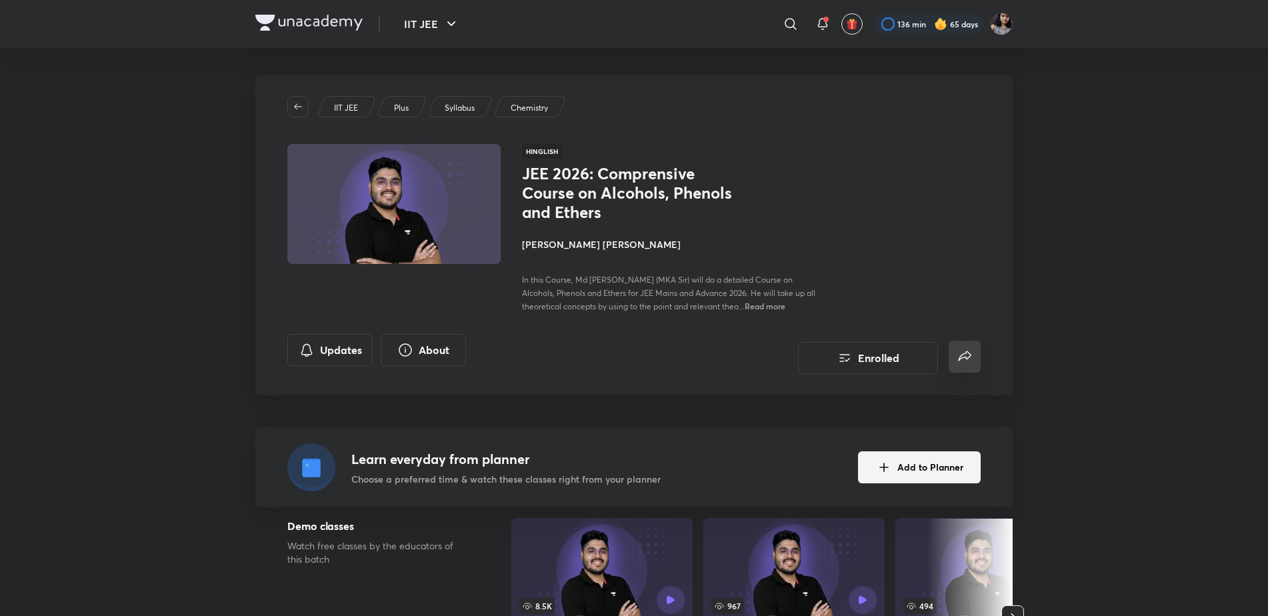
click at [963, 369] on button "false" at bounding box center [964, 357] width 32 height 32
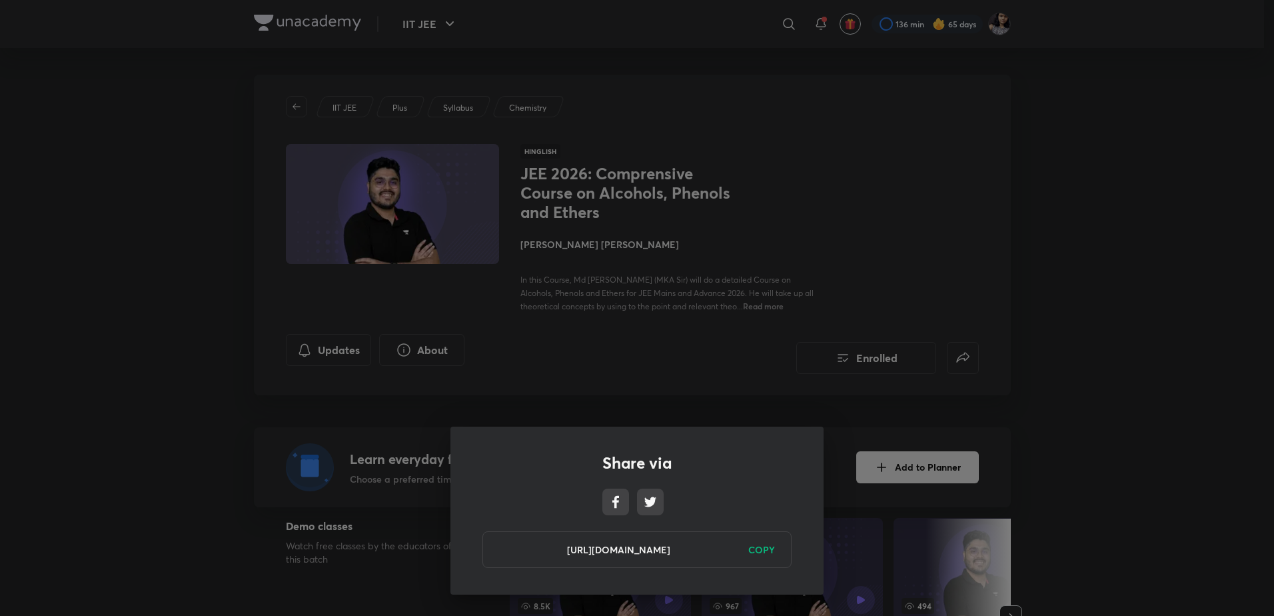
click at [762, 548] on h6 "COPY" at bounding box center [761, 550] width 27 height 14
click at [557, 310] on div "Share via https://unacademy.com/course/jee-2026-comprensive-course-on-alcohols-…" at bounding box center [637, 308] width 1274 height 616
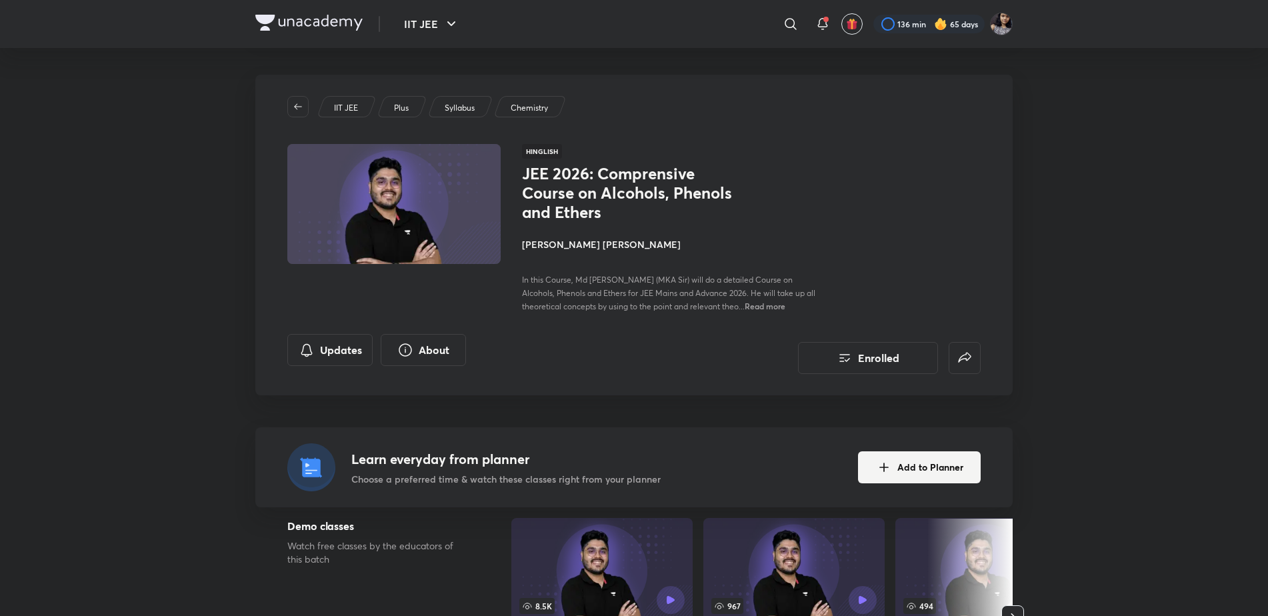
click at [561, 239] on h4 "[PERSON_NAME] [PERSON_NAME]" at bounding box center [671, 244] width 299 height 14
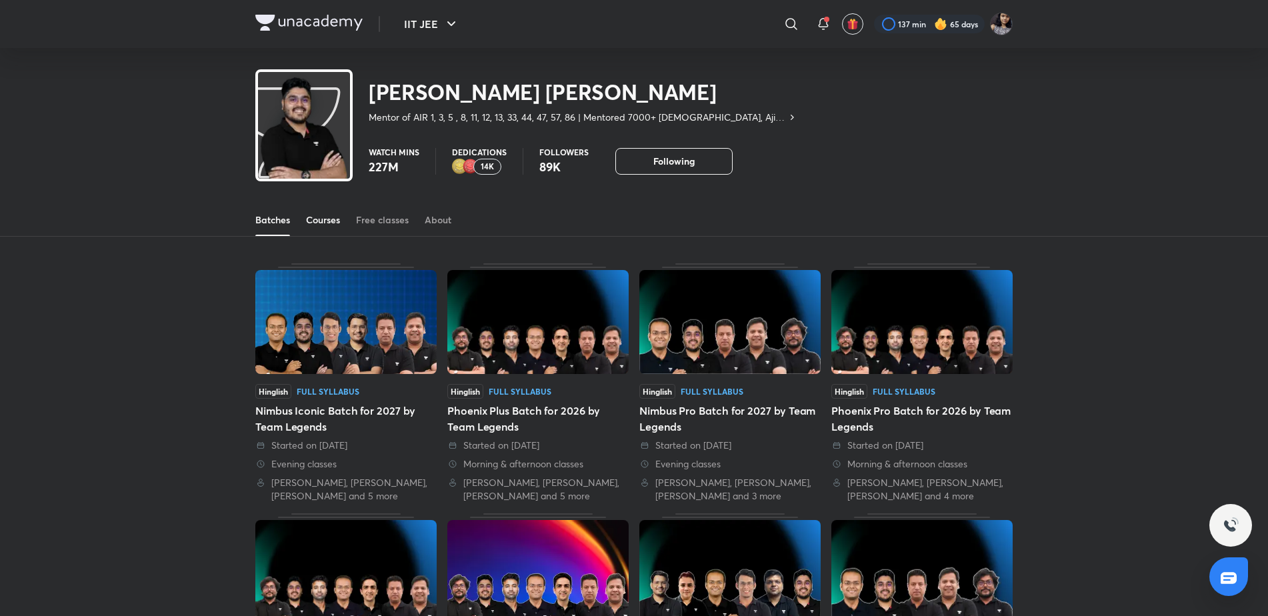
click at [323, 217] on div "Courses" at bounding box center [323, 219] width 34 height 13
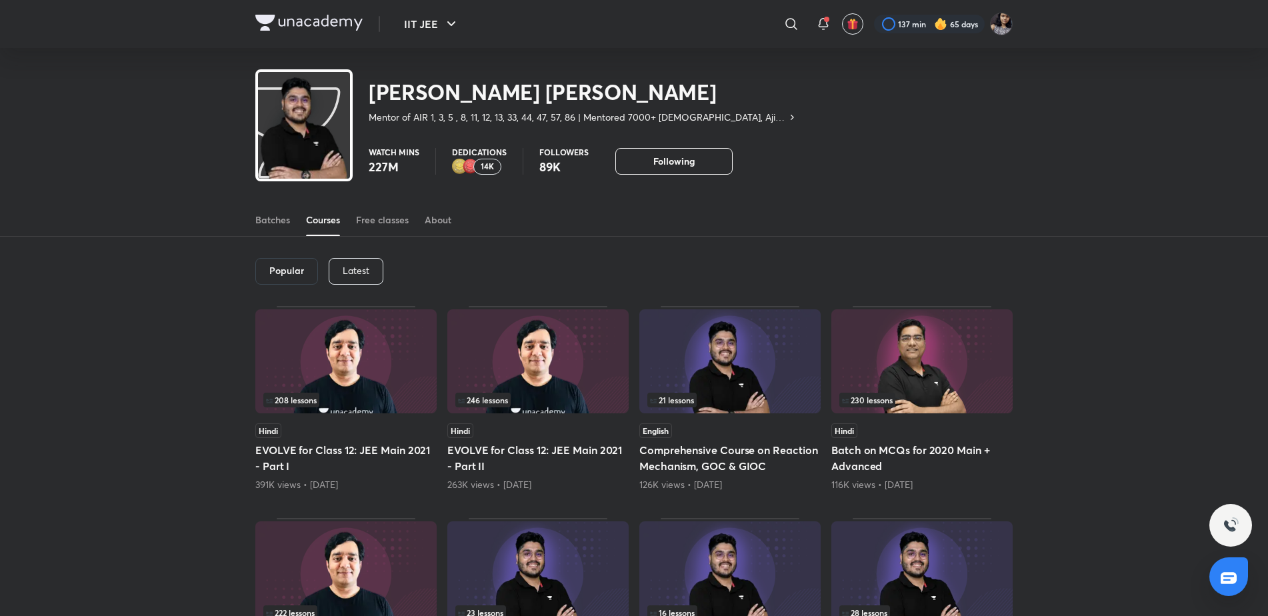
click at [363, 269] on p "Latest" at bounding box center [356, 270] width 27 height 11
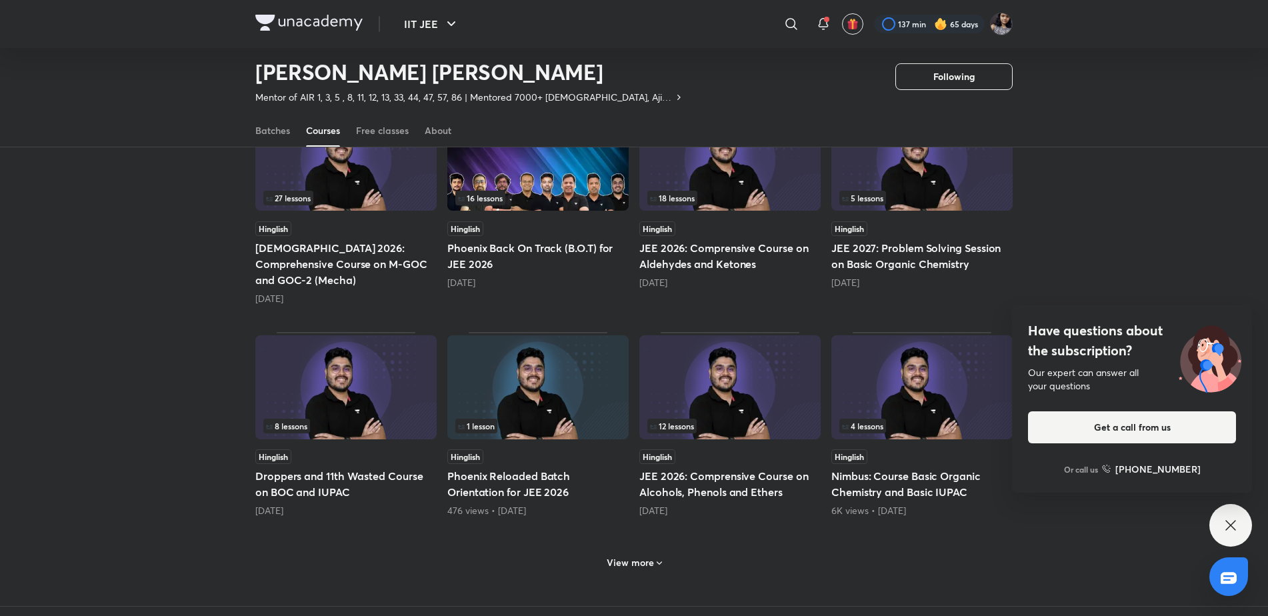
scroll to position [410, 0]
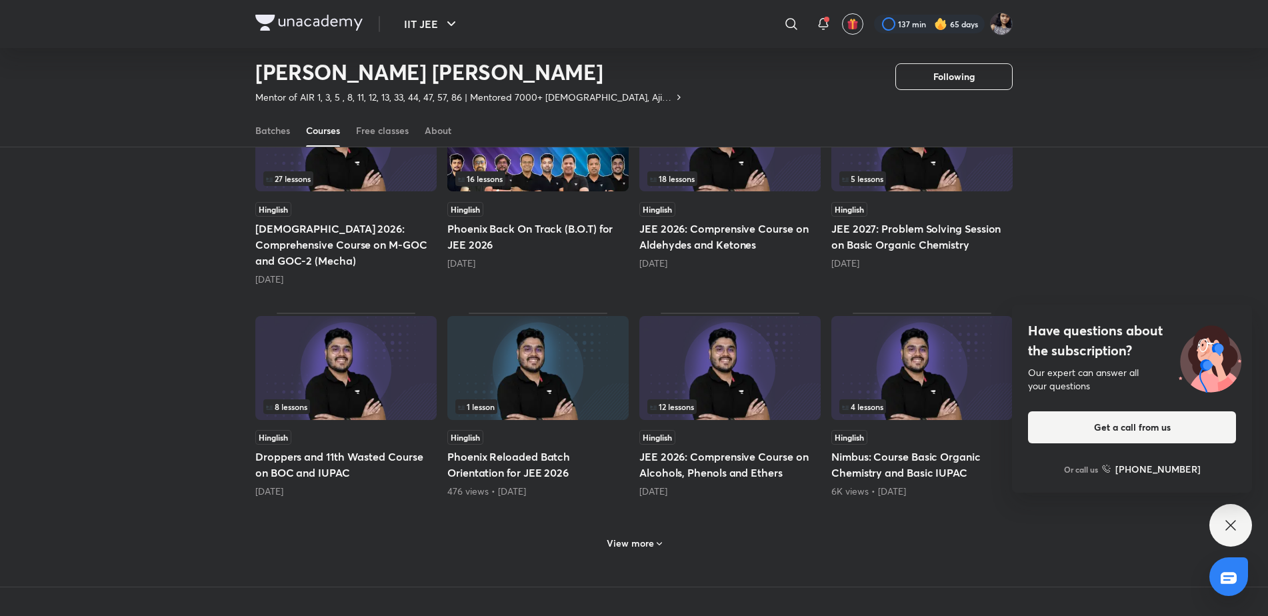
click at [636, 537] on h6 "View more" at bounding box center [629, 543] width 47 height 13
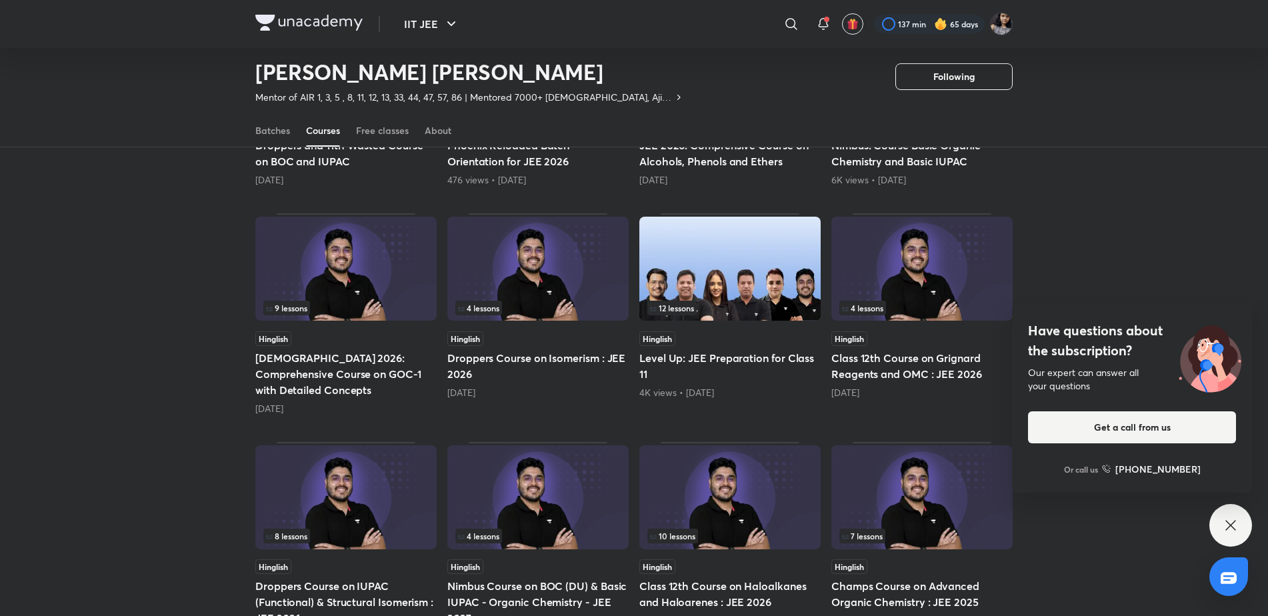
scroll to position [747, 0]
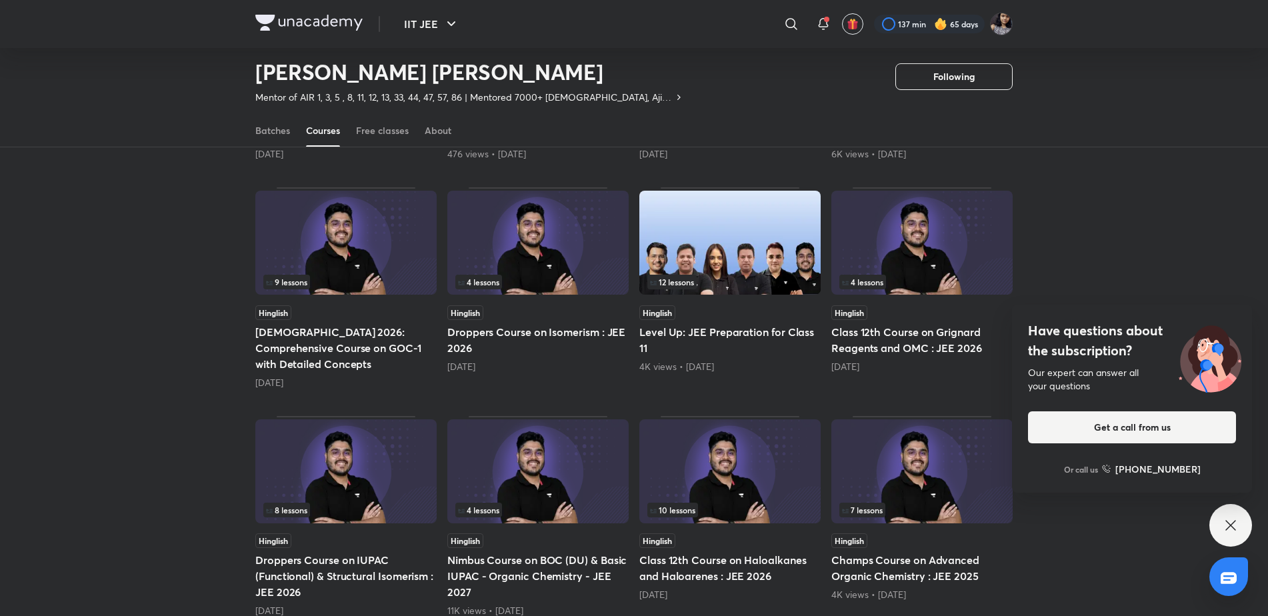
click at [928, 222] on img at bounding box center [921, 243] width 181 height 104
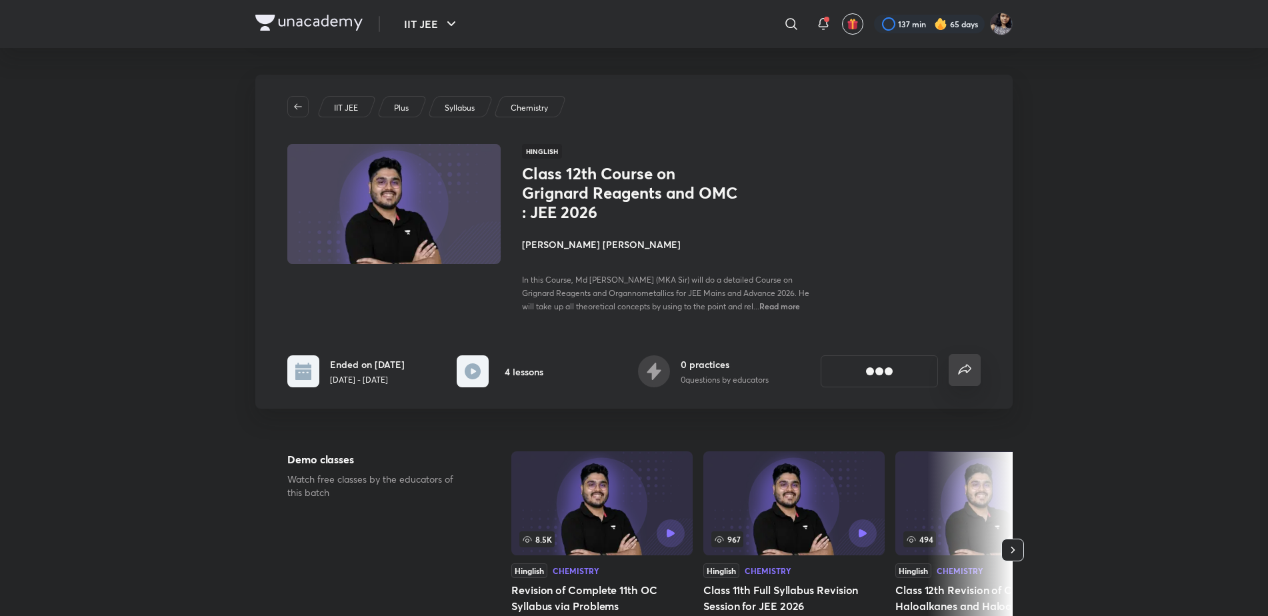
click at [975, 365] on button "false" at bounding box center [964, 370] width 32 height 32
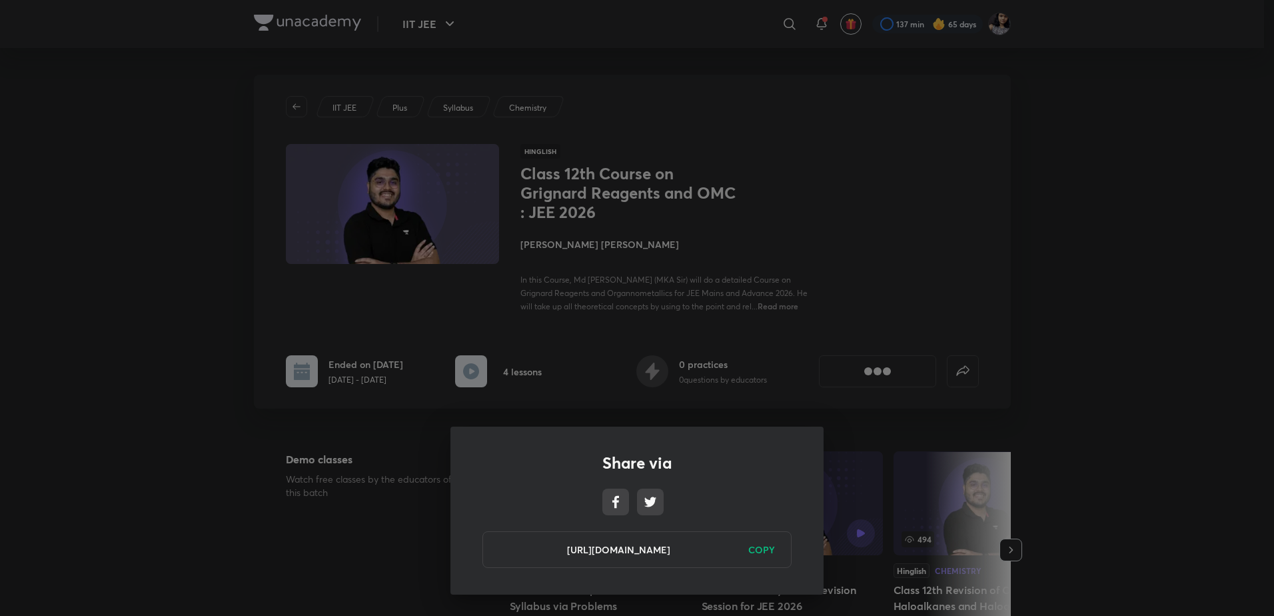
click at [766, 547] on h6 "COPY" at bounding box center [761, 550] width 27 height 14
click at [636, 268] on div "Share via https://unacademy.com/course/class-12th-course-on-grignard-reagents-a…" at bounding box center [637, 308] width 1274 height 616
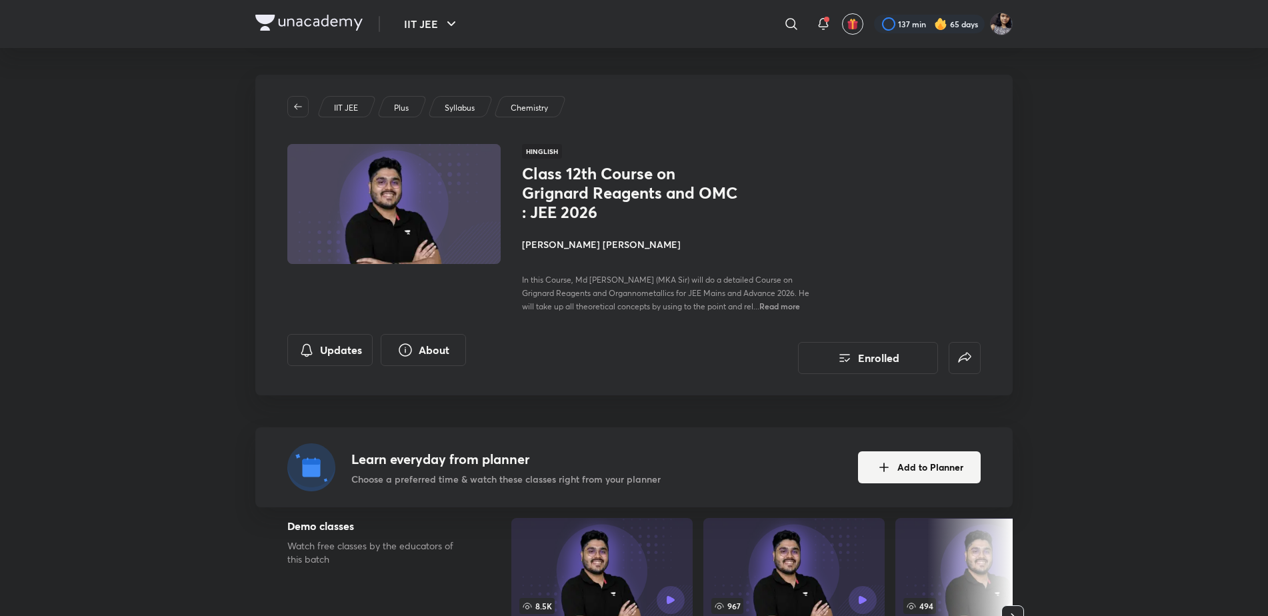
click at [596, 238] on h4 "[PERSON_NAME] [PERSON_NAME]" at bounding box center [671, 244] width 299 height 14
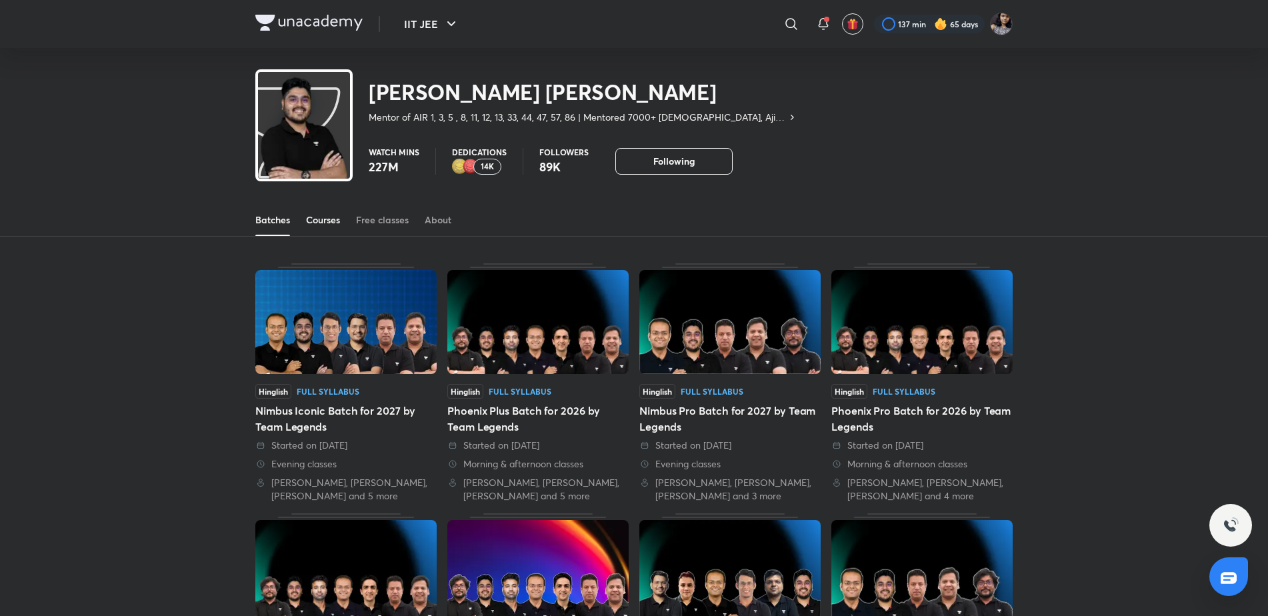
click at [329, 216] on div "Courses" at bounding box center [323, 219] width 34 height 13
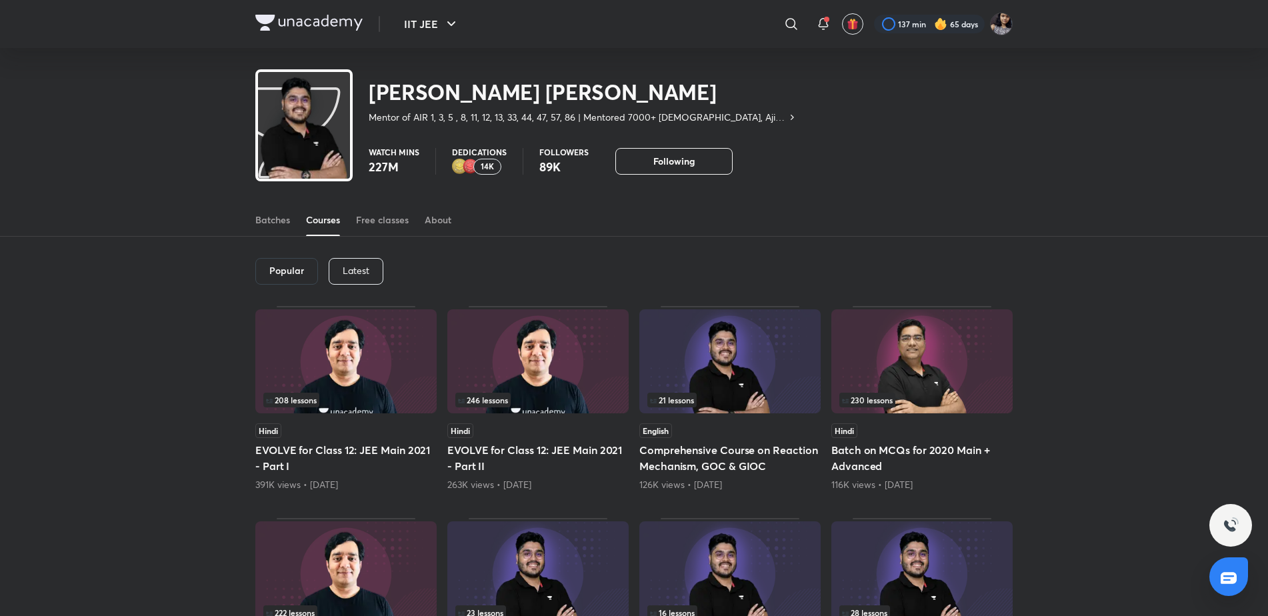
click at [349, 271] on p "Latest" at bounding box center [356, 270] width 27 height 11
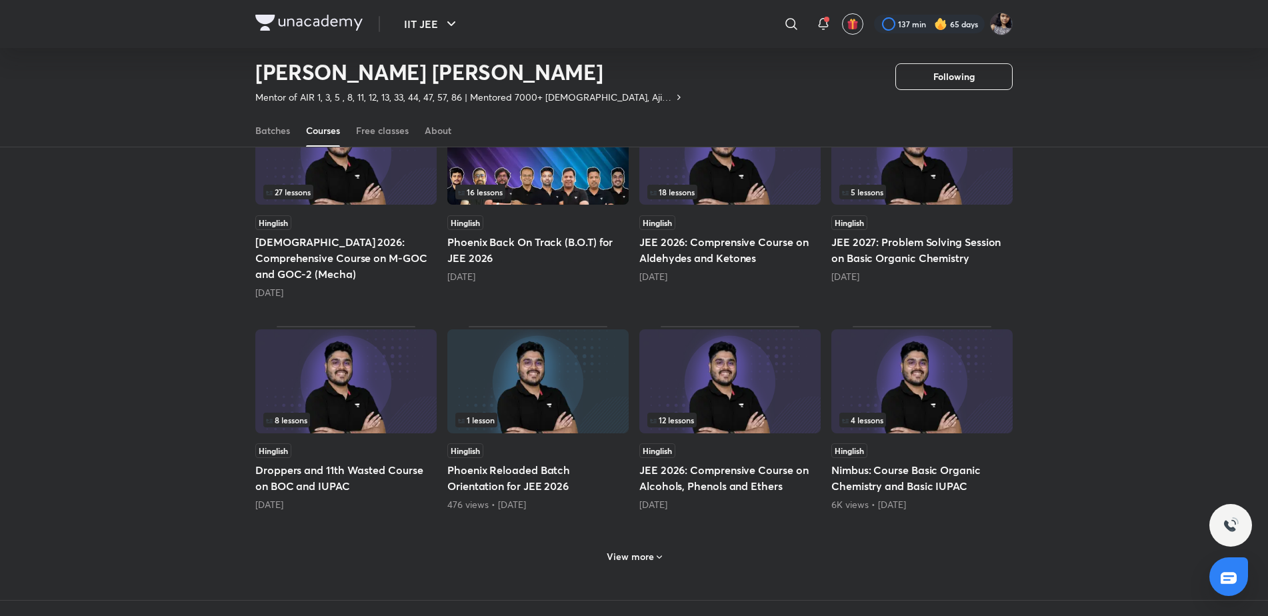
scroll to position [397, 0]
click at [626, 549] on h6 "View more" at bounding box center [629, 555] width 47 height 13
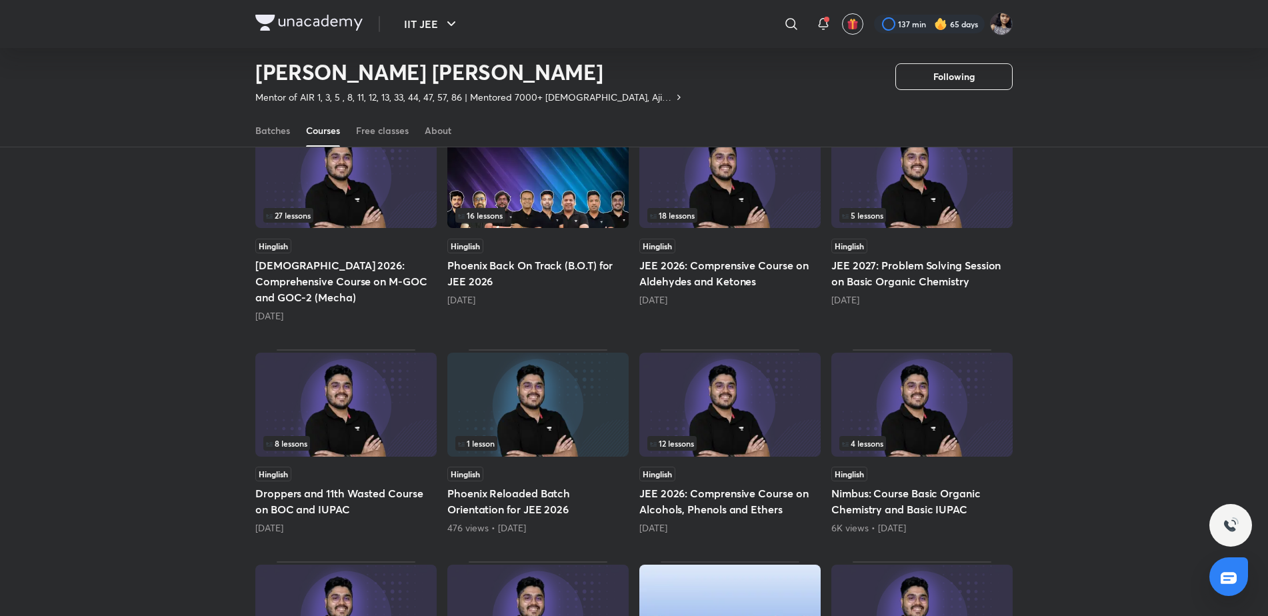
scroll to position [371, 0]
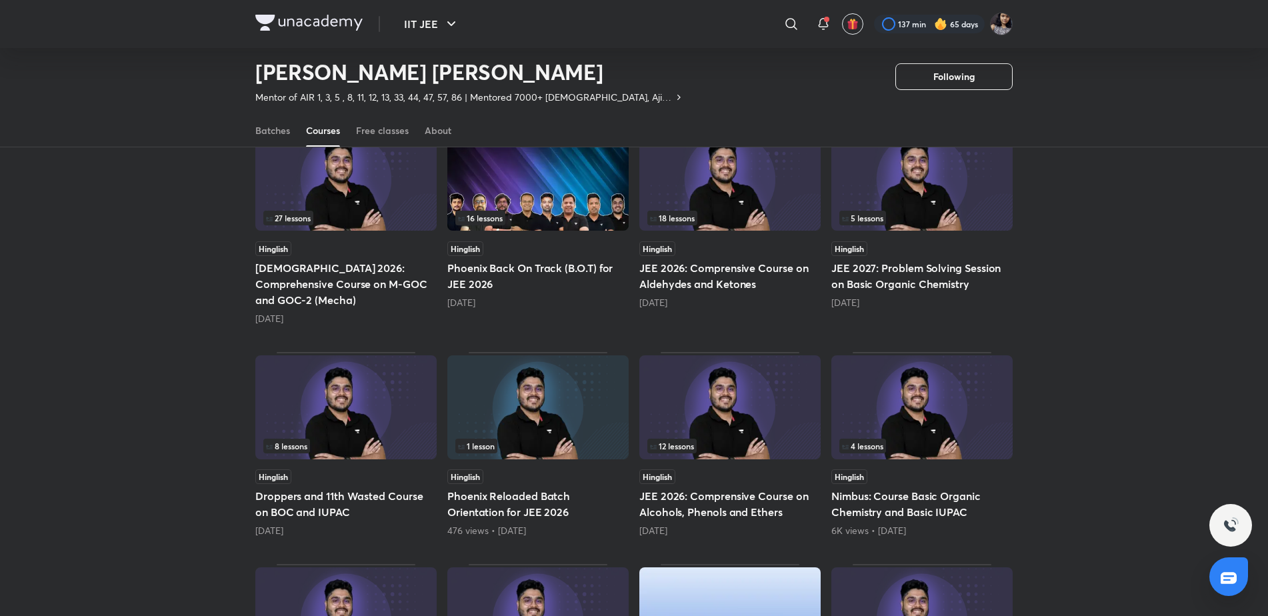
click at [796, 214] on div "18 lessons" at bounding box center [729, 218] width 165 height 15
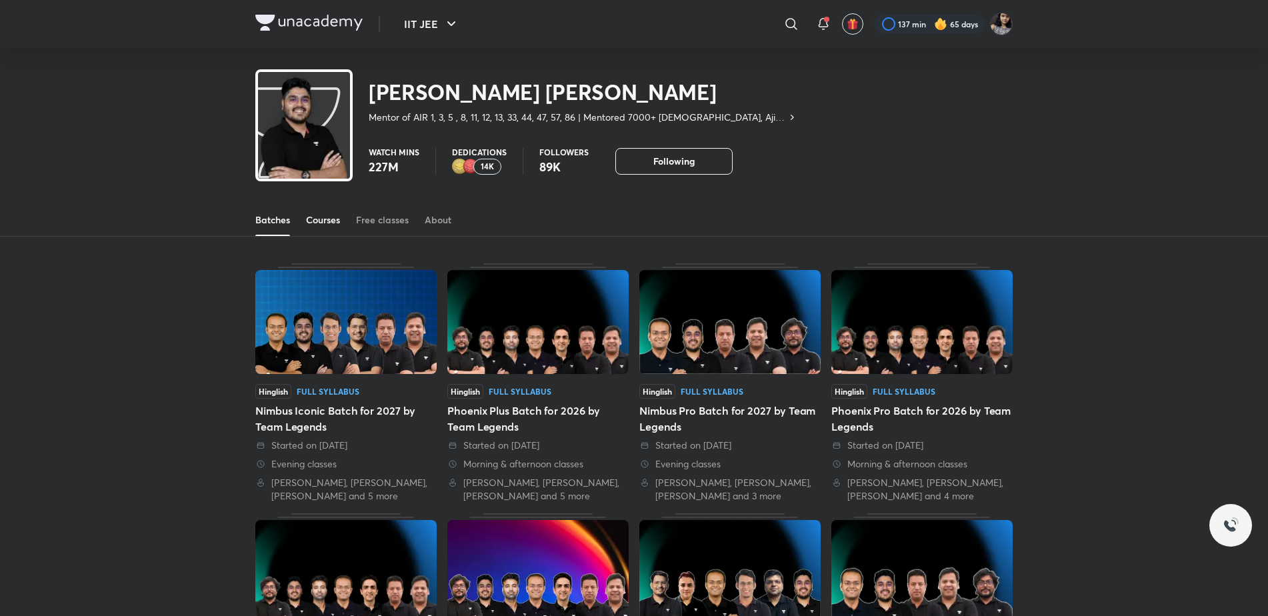
click at [327, 224] on div "Courses" at bounding box center [323, 219] width 34 height 13
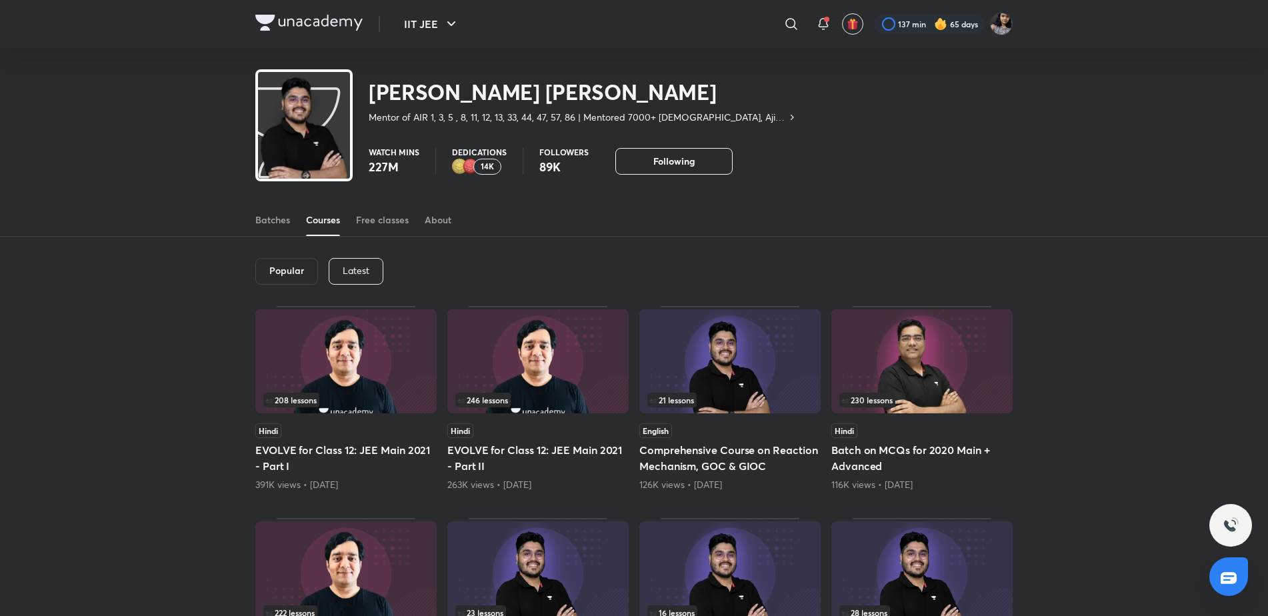
click at [341, 263] on div "Latest" at bounding box center [356, 271] width 55 height 27
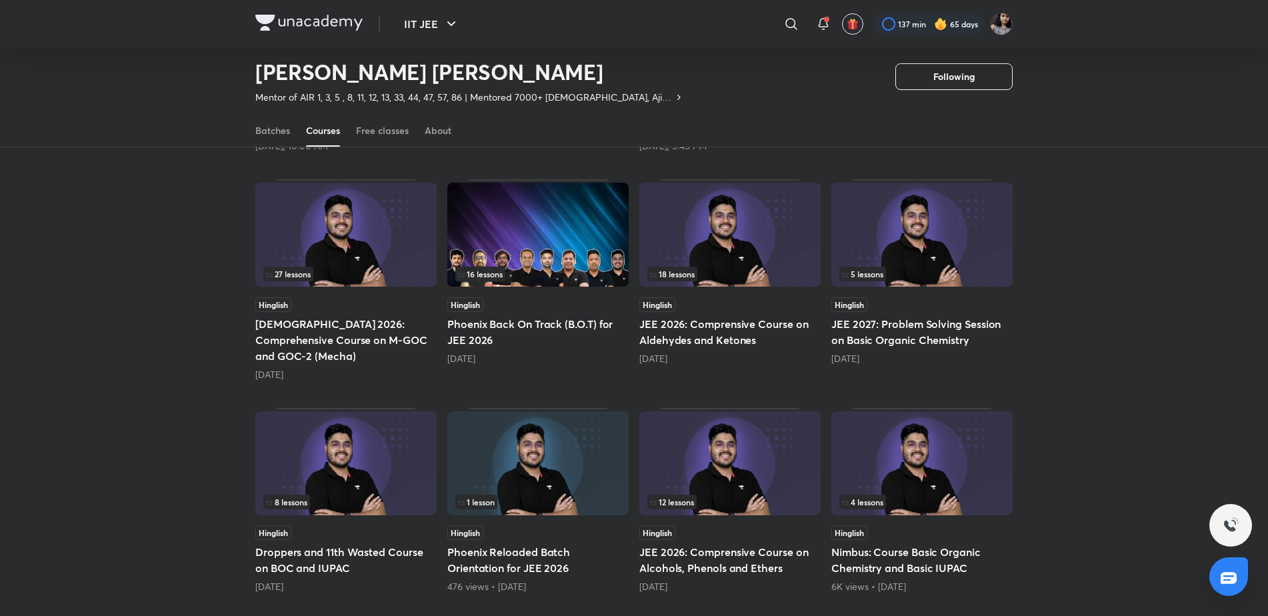
scroll to position [310, 0]
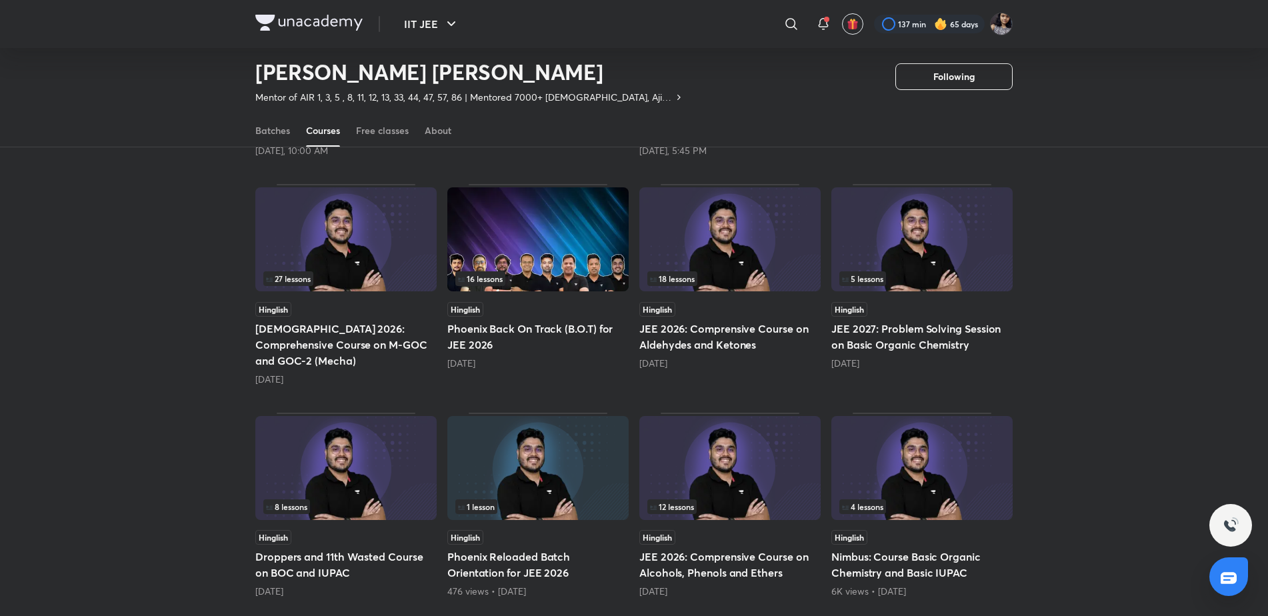
click at [777, 248] on img at bounding box center [729, 239] width 181 height 104
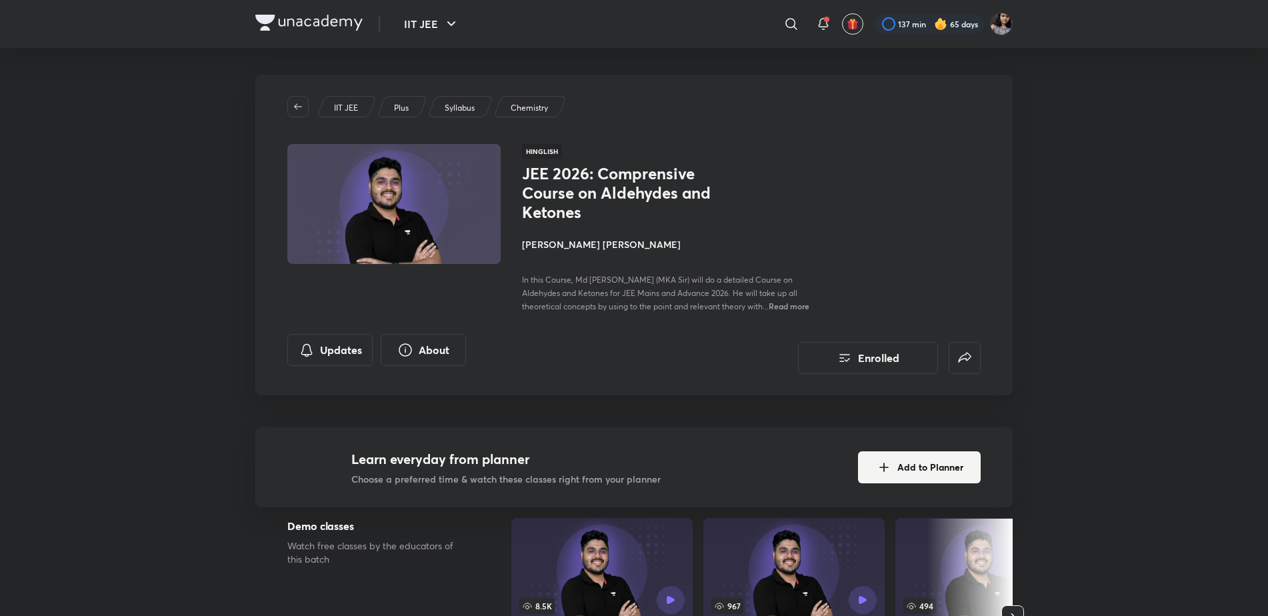
click at [967, 376] on div "IIT JEE Plus Syllabus Chemistry Hinglish JEE 2026: Comprensive Course on Aldehy…" at bounding box center [633, 235] width 757 height 321
click at [960, 357] on icon "false" at bounding box center [964, 357] width 16 height 16
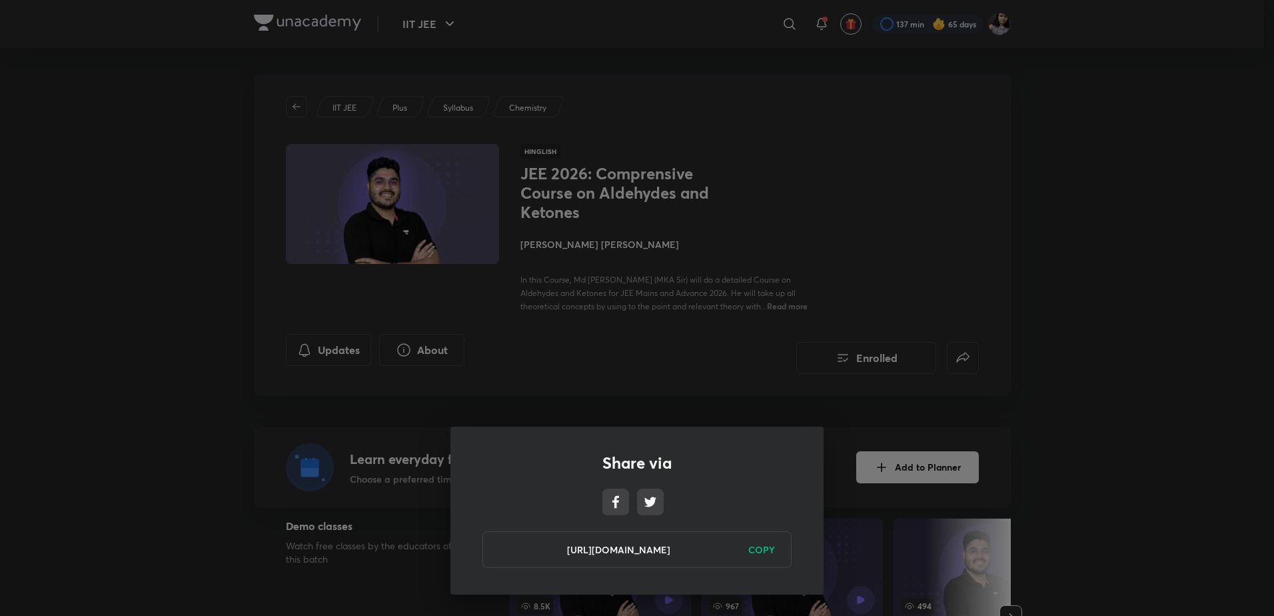
click at [762, 554] on h6 "COPY" at bounding box center [761, 550] width 27 height 14
click at [1094, 391] on div "Share via https://unacademy.com/course/jee-2026-comprensive-course-on-aldehydes…" at bounding box center [637, 308] width 1274 height 616
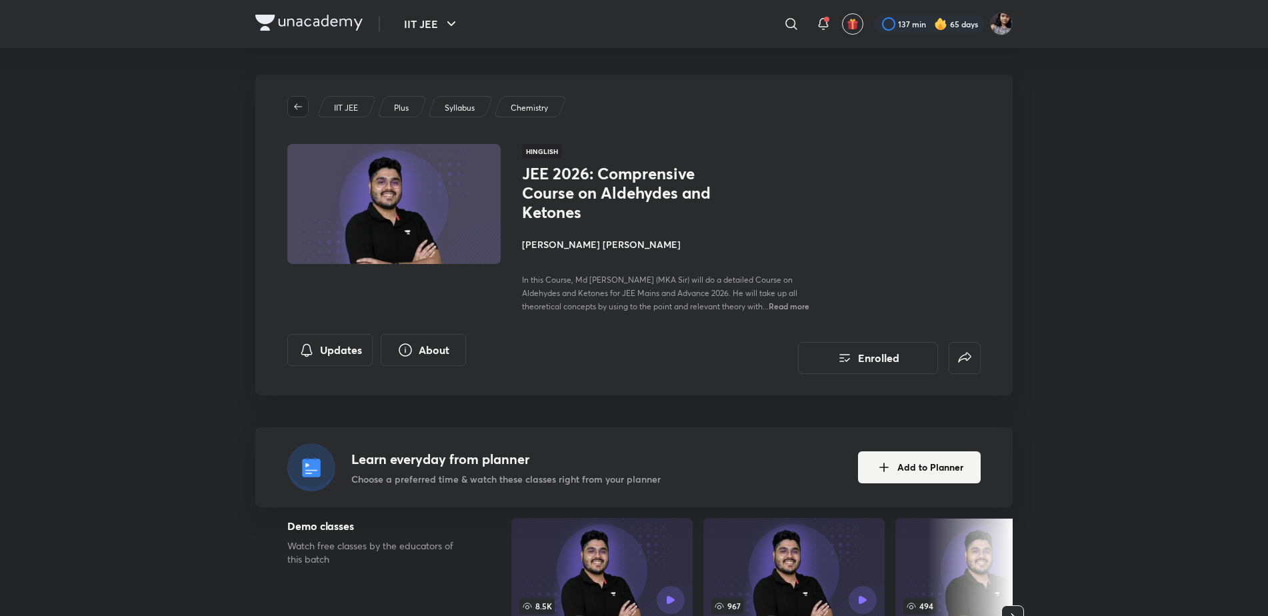
click at [295, 106] on icon "button" at bounding box center [298, 106] width 11 height 11
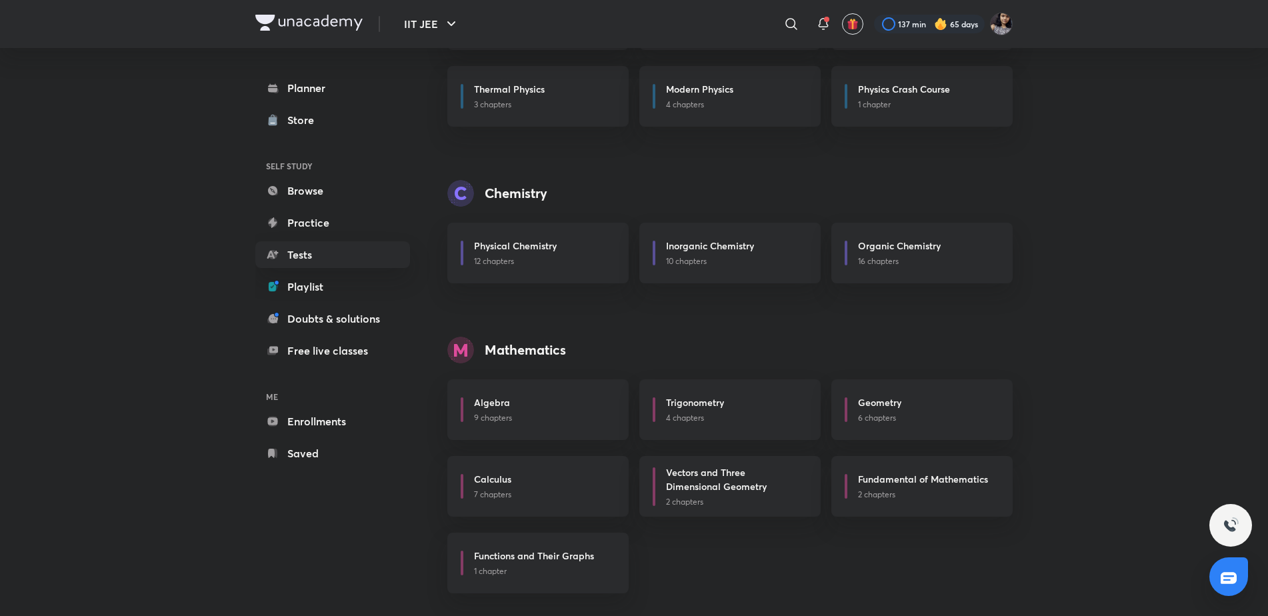
scroll to position [350, 0]
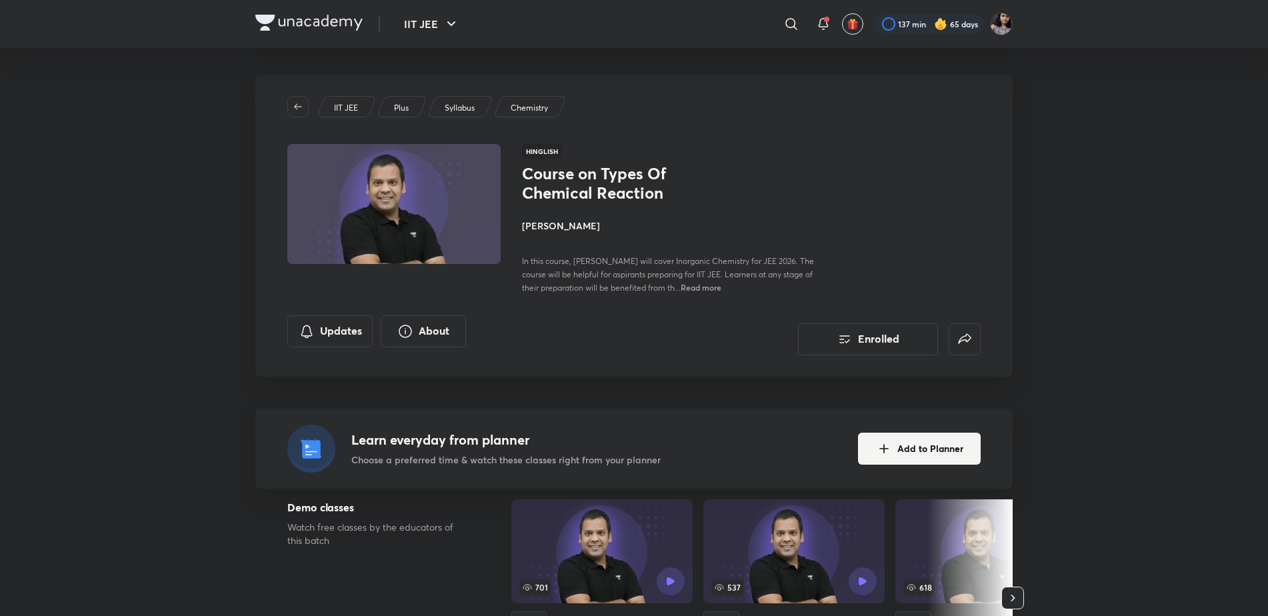
click at [543, 225] on h4 "[PERSON_NAME]" at bounding box center [671, 226] width 299 height 14
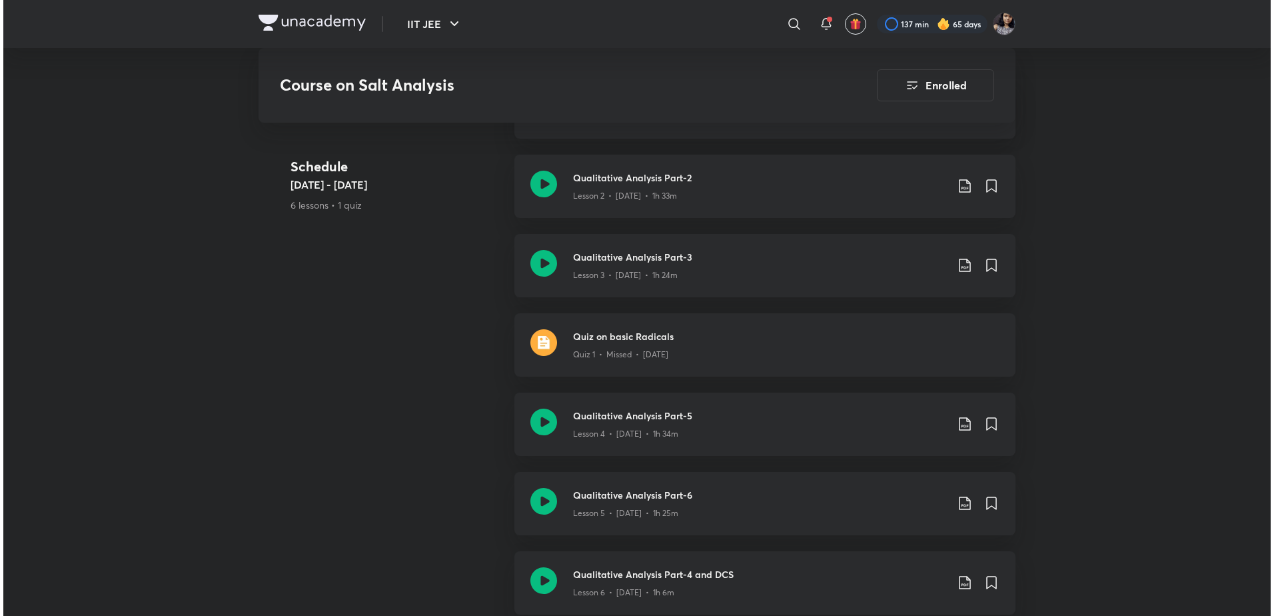
scroll to position [830, 0]
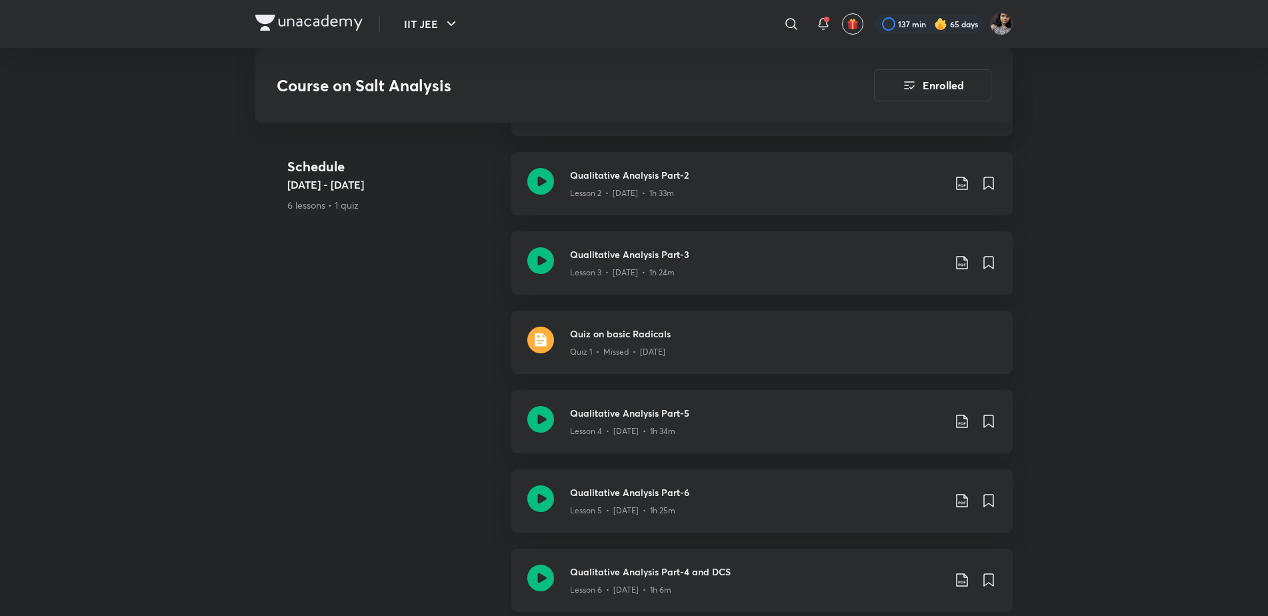
click at [968, 581] on icon at bounding box center [962, 580] width 16 height 16
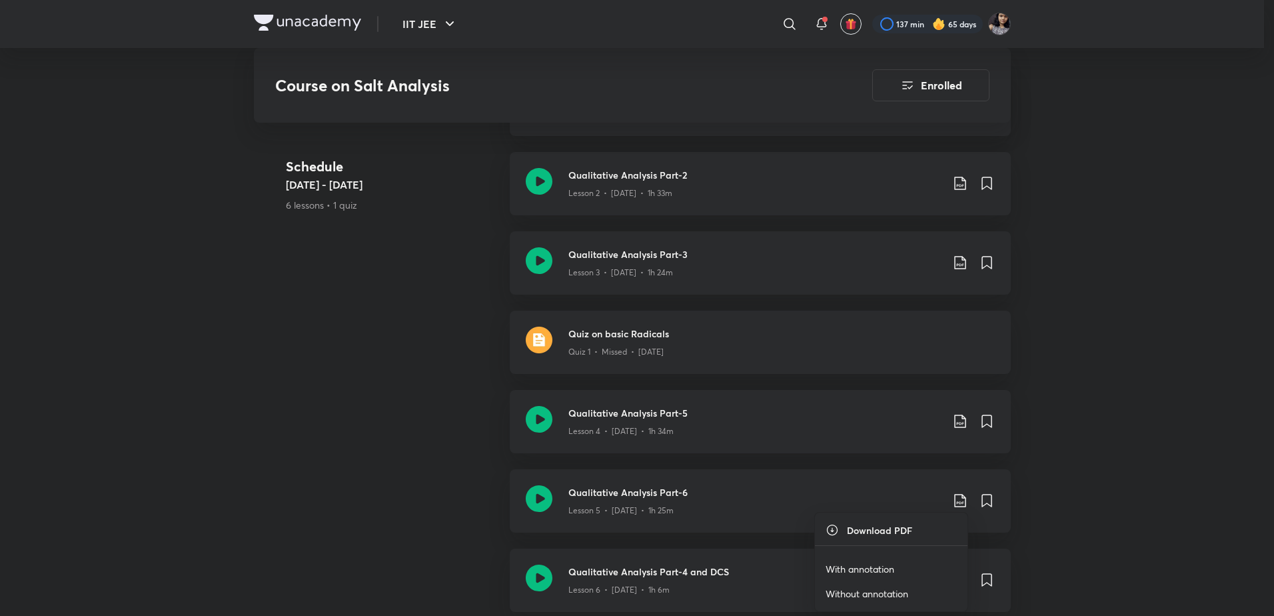
click at [880, 564] on p "With annotation" at bounding box center [860, 569] width 69 height 14
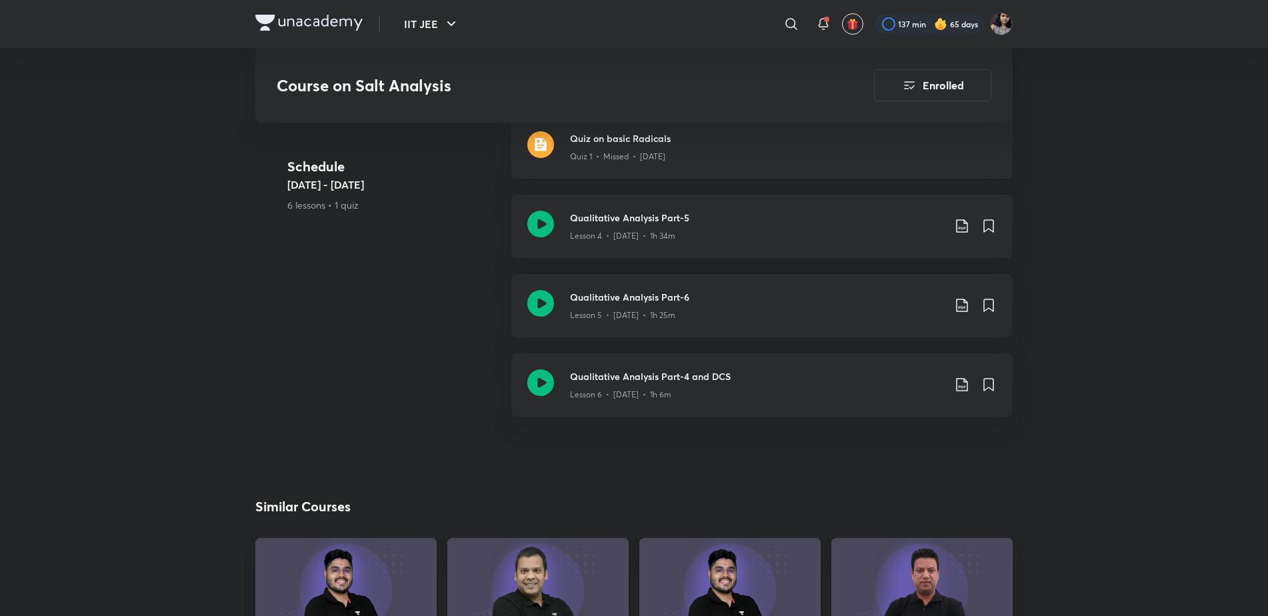
scroll to position [0, 0]
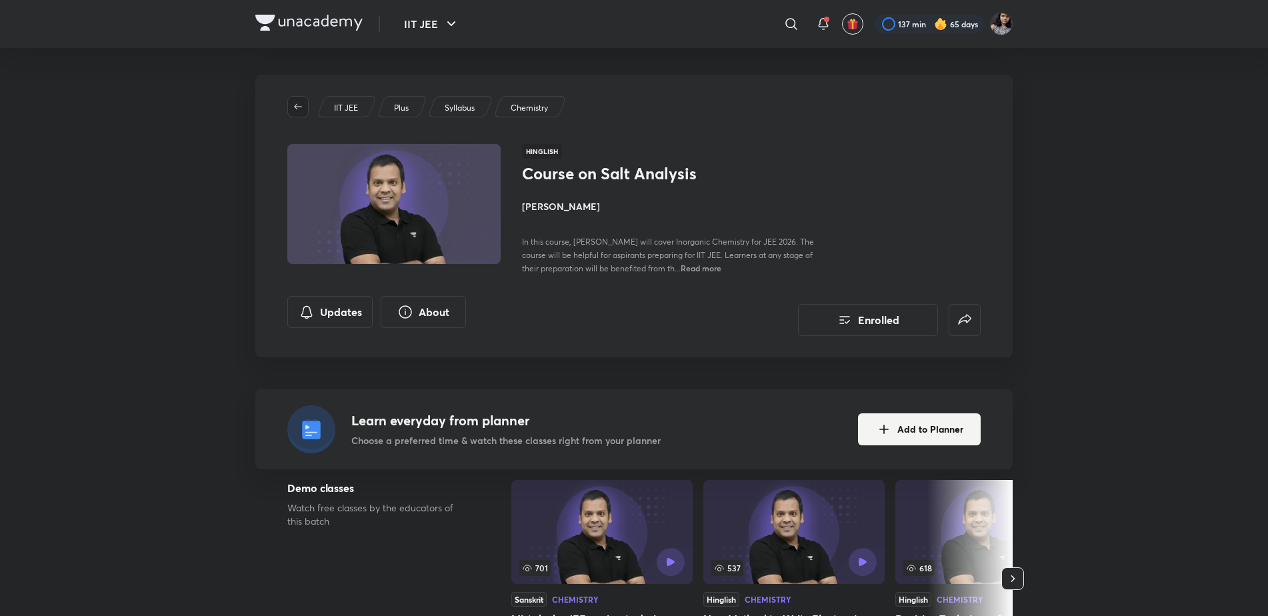
click at [300, 107] on icon "button" at bounding box center [298, 106] width 11 height 11
